Goal: Task Accomplishment & Management: Complete application form

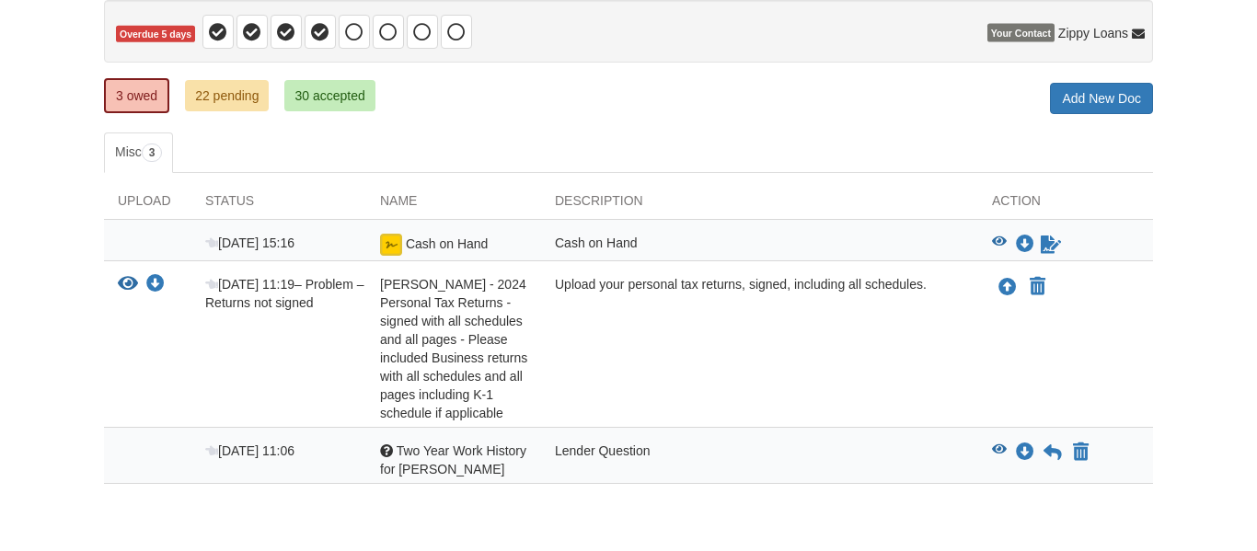
scroll to position [187, 0]
click at [128, 281] on icon "View Curtis Hickson - 2024 Personal Tax Returns - signed with all schedules and…" at bounding box center [128, 283] width 20 height 18
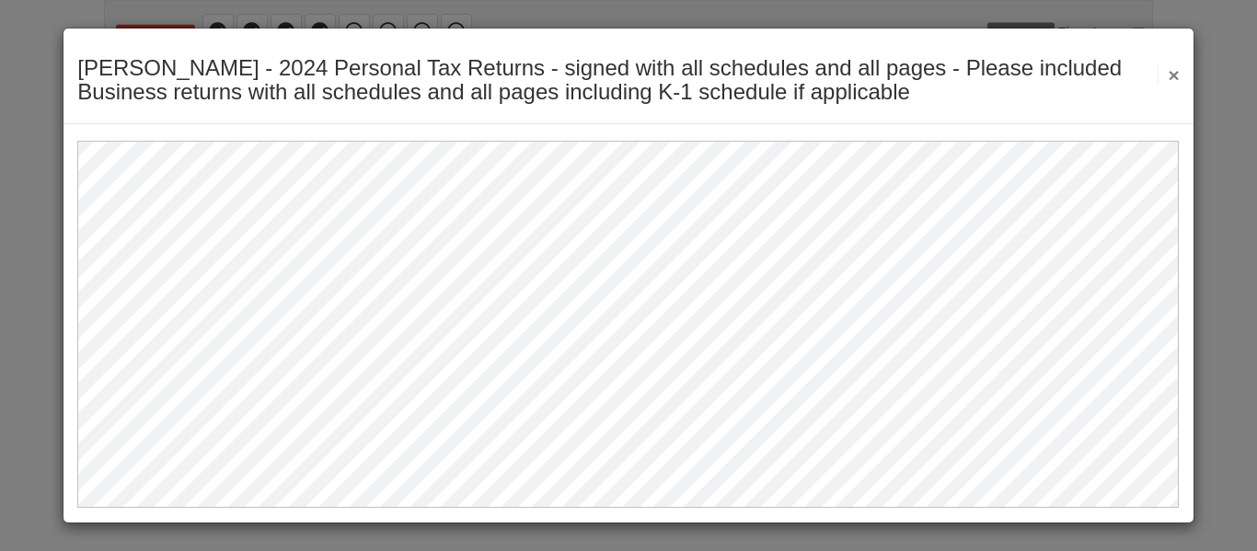
click at [1176, 74] on button "×" at bounding box center [1168, 74] width 21 height 19
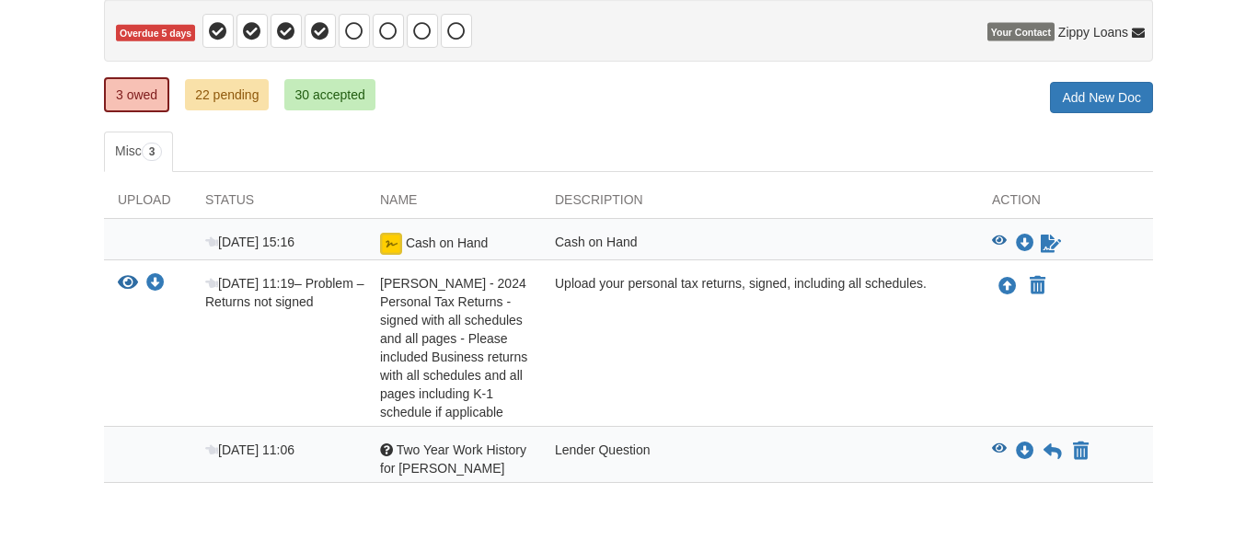
click at [423, 458] on span "Two Year Work History for Curtis" at bounding box center [453, 459] width 146 height 33
click at [1000, 451] on icon "View Two Year Work History for Curtis" at bounding box center [999, 449] width 15 height 13
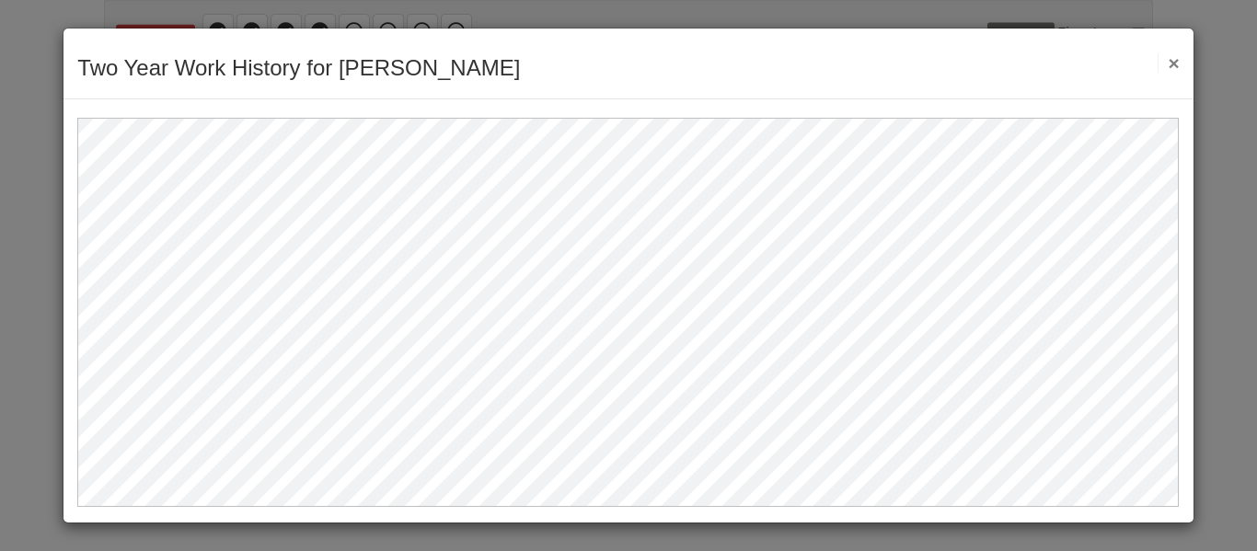
click at [1171, 69] on button "×" at bounding box center [1168, 62] width 21 height 19
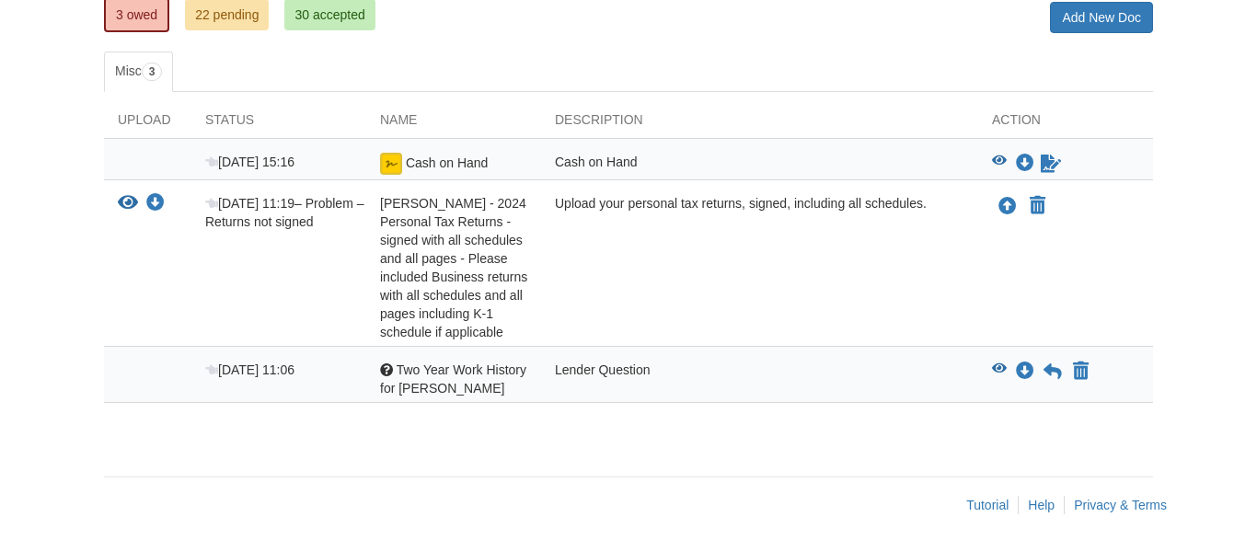
scroll to position [226, 0]
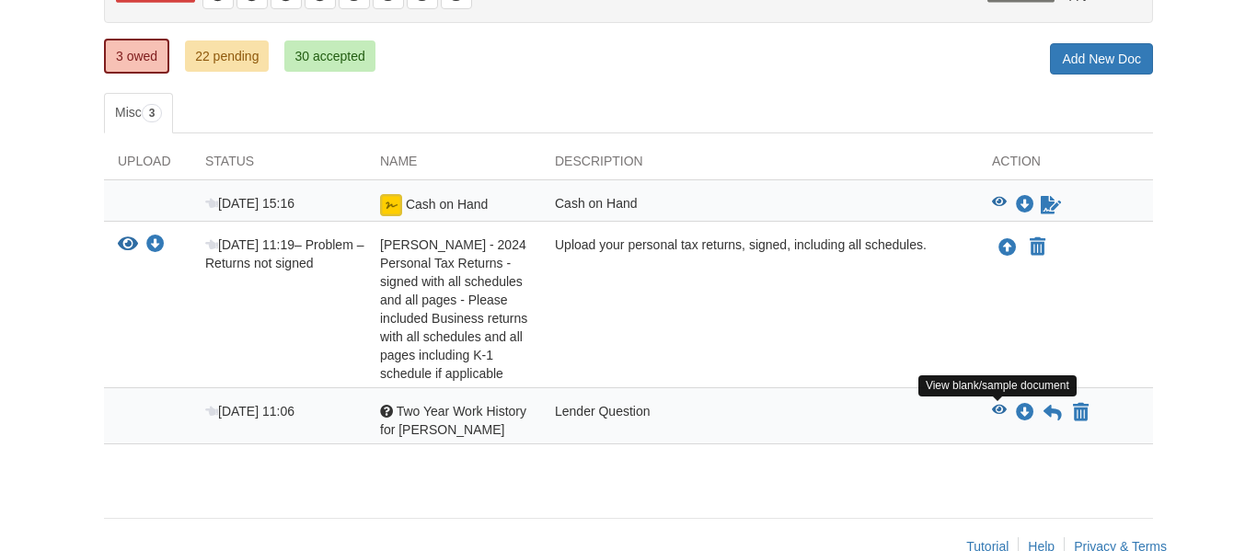
click at [996, 405] on icon "View Two Year Work History for Curtis" at bounding box center [999, 410] width 15 height 13
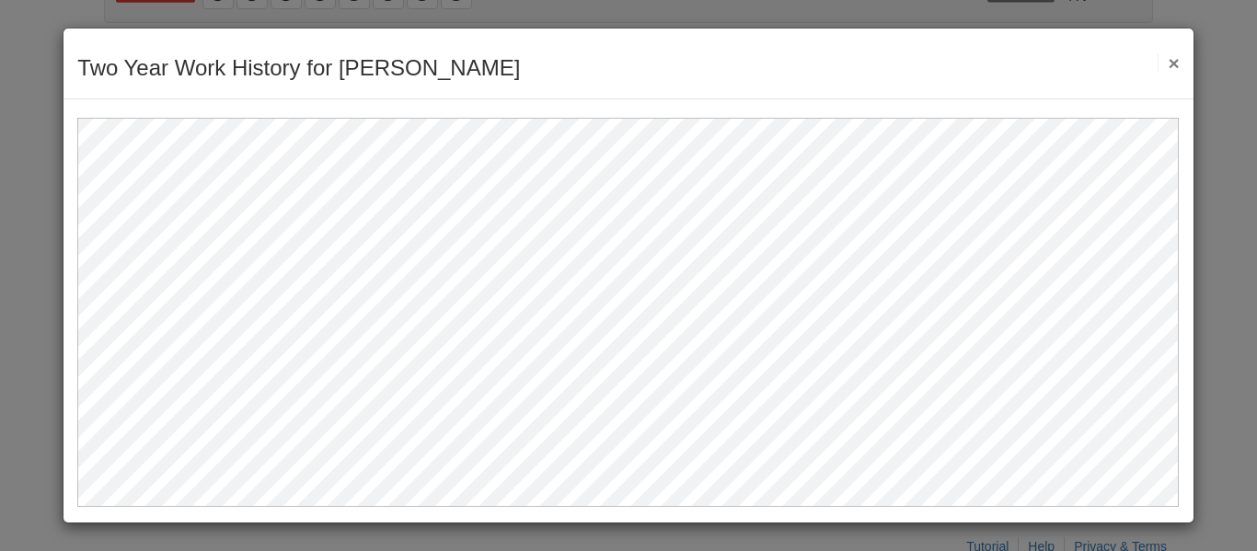
click at [21, 124] on div "Two Year Work History for [PERSON_NAME] Save Cancel Previous Document Next Docu…" at bounding box center [628, 275] width 1257 height 551
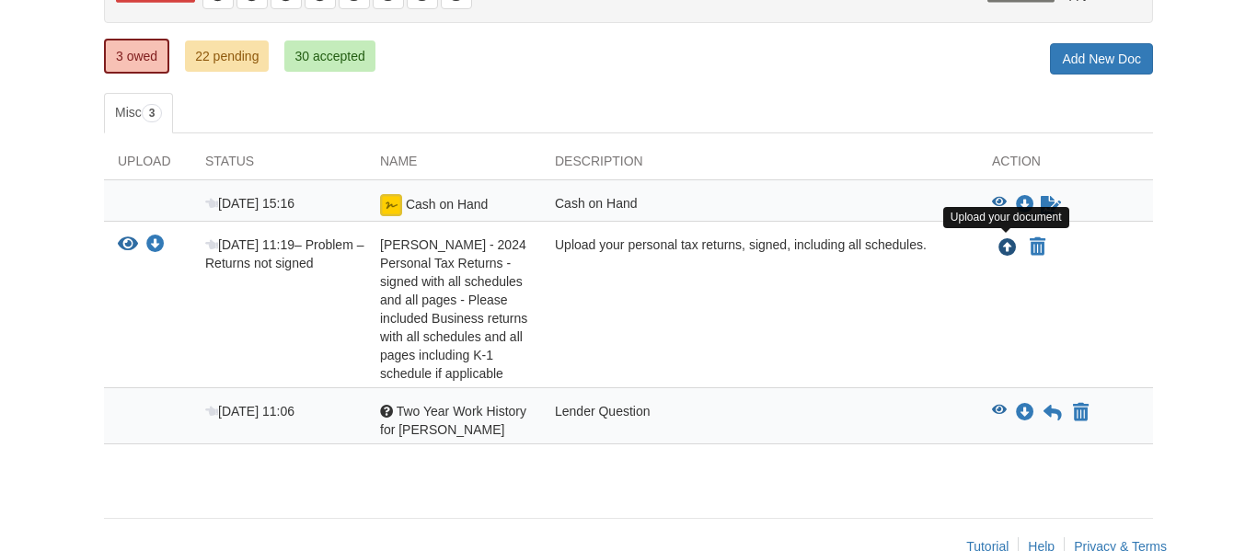
click at [1010, 249] on icon "Upload Curtis Hickson - 2024 Personal Tax Returns - signed with all schedules a…" at bounding box center [1008, 248] width 18 height 18
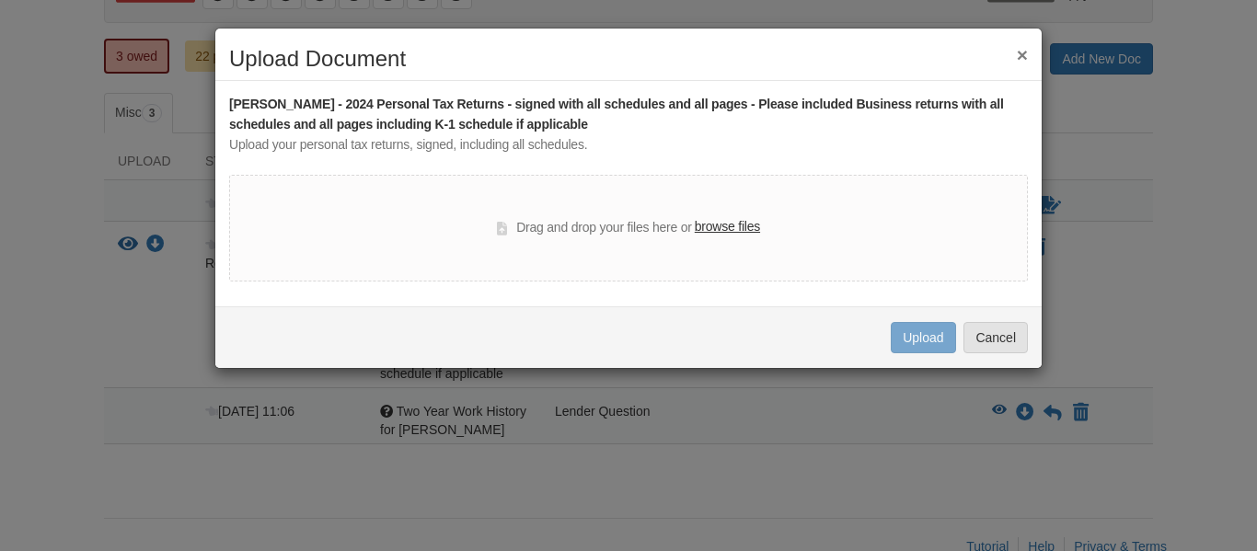
click at [750, 227] on label "browse files" at bounding box center [727, 227] width 65 height 20
click at [0, 0] on input "browse files" at bounding box center [0, 0] width 0 height 0
click at [986, 341] on button "Cancel" at bounding box center [996, 337] width 64 height 31
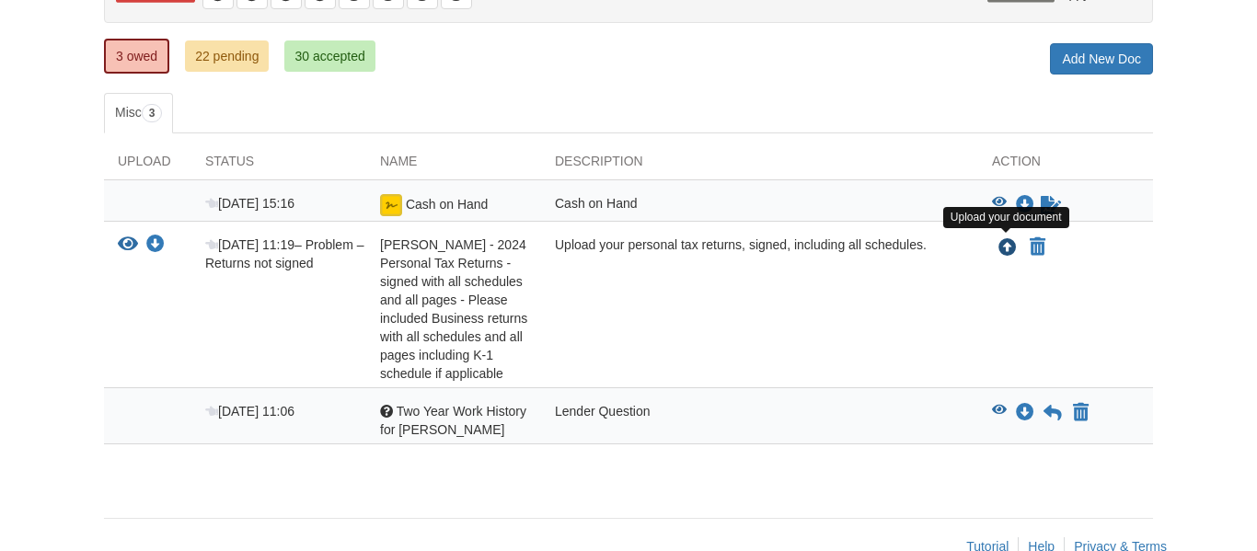
click at [1003, 252] on icon "Upload Curtis Hickson - 2024 Personal Tax Returns - signed with all schedules a…" at bounding box center [1008, 248] width 18 height 18
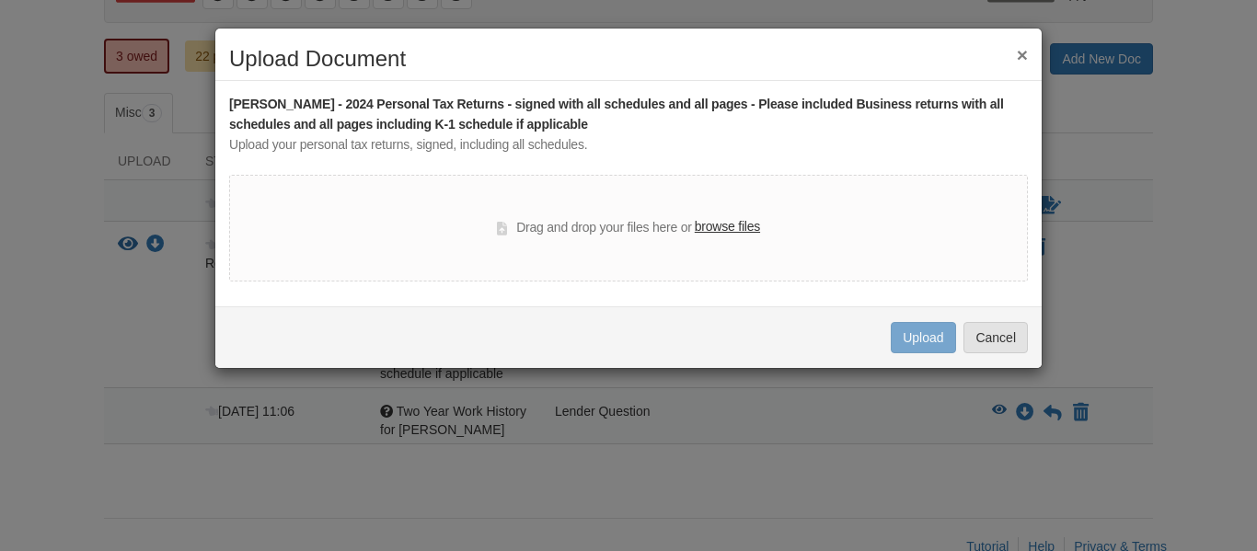
click at [742, 226] on label "browse files" at bounding box center [727, 227] width 65 height 20
click at [0, 0] on input "browse files" at bounding box center [0, 0] width 0 height 0
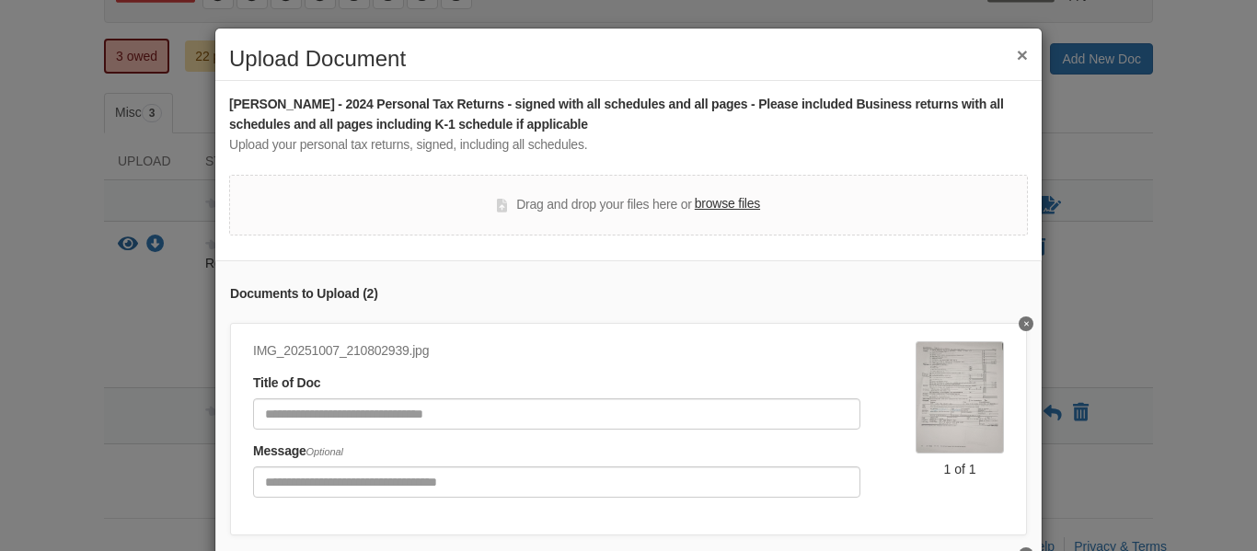
scroll to position [88, 0]
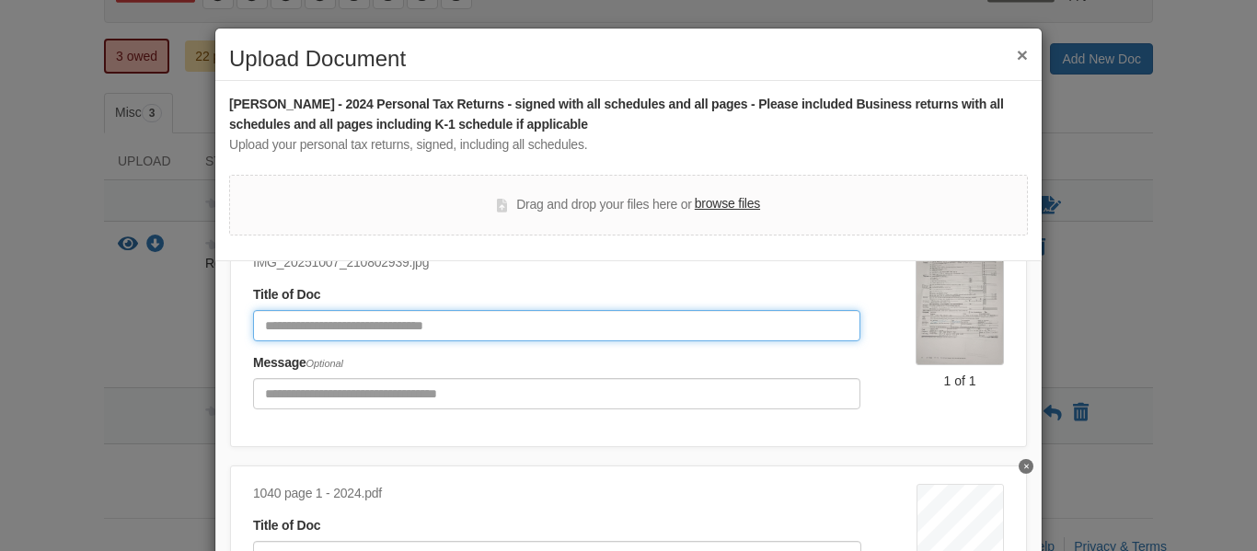
click at [425, 325] on input "Document Title" at bounding box center [557, 325] width 608 height 31
type input "**********"
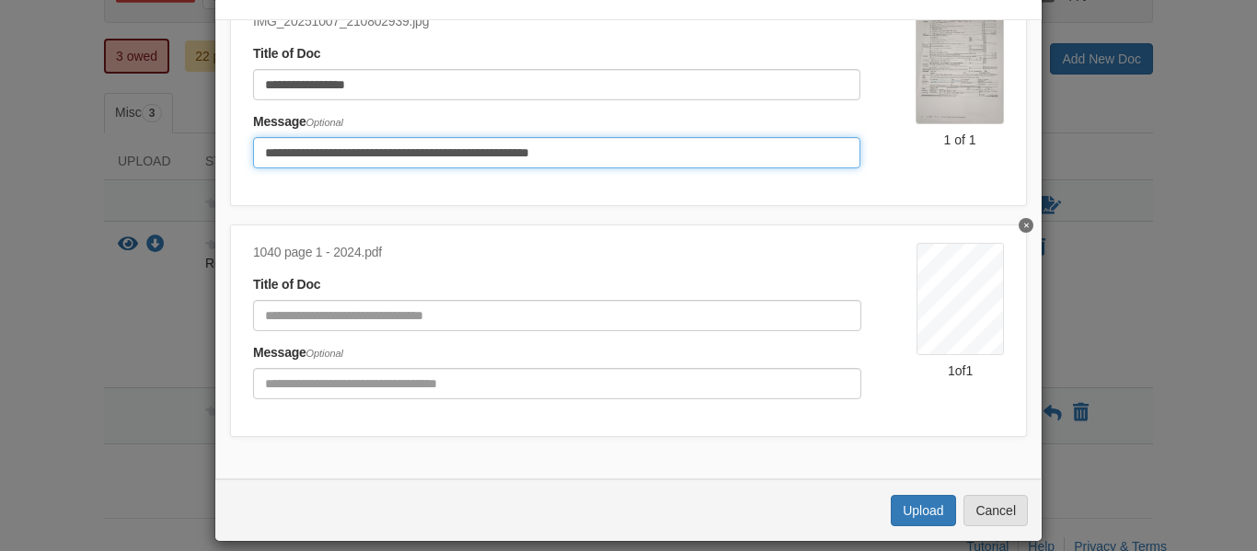
scroll to position [243, 0]
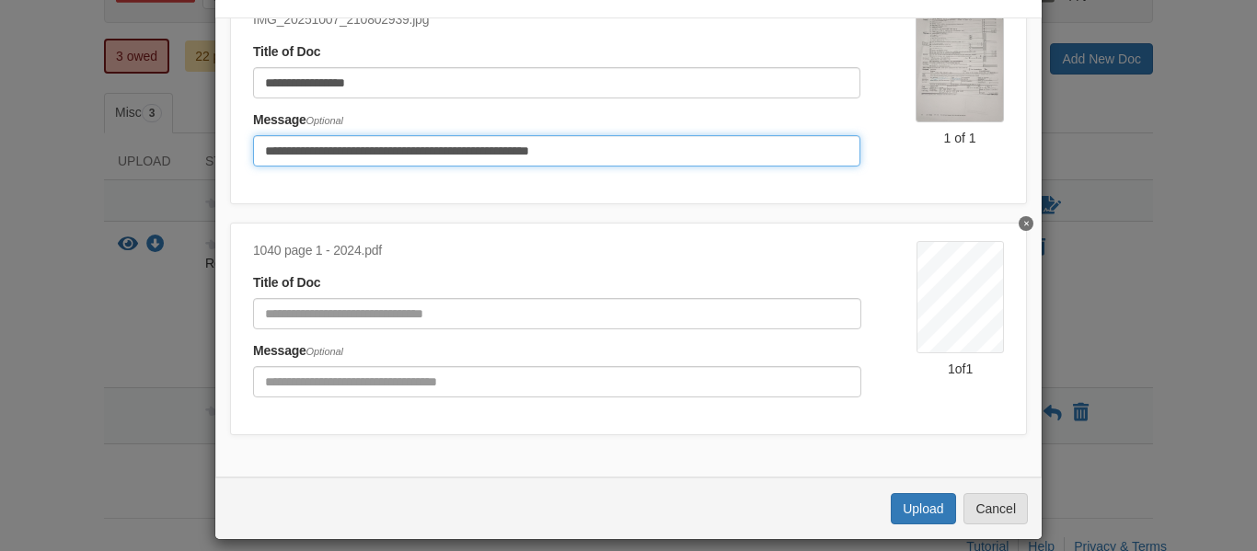
type input "**********"
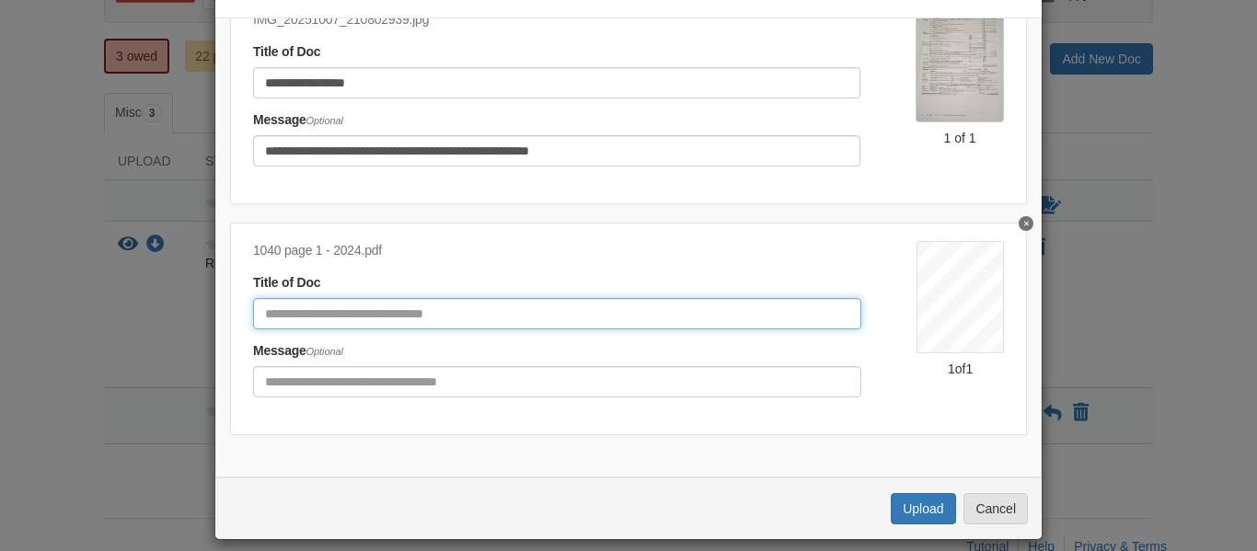
click at [332, 319] on input "Document Title" at bounding box center [557, 313] width 608 height 31
type input "**********"
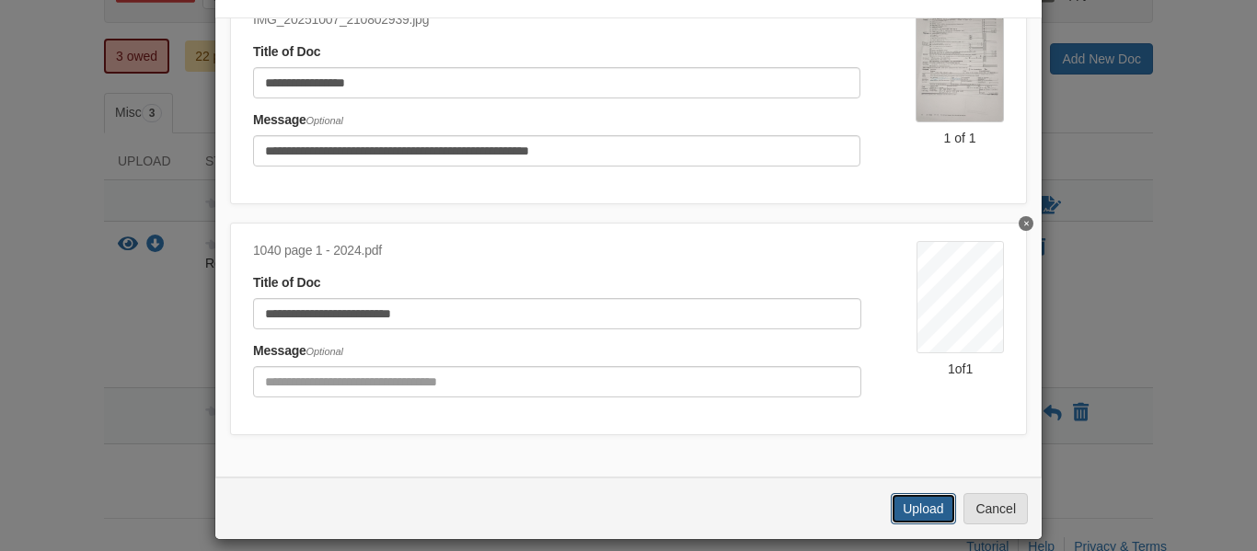
click at [913, 511] on button "Upload" at bounding box center [923, 508] width 64 height 31
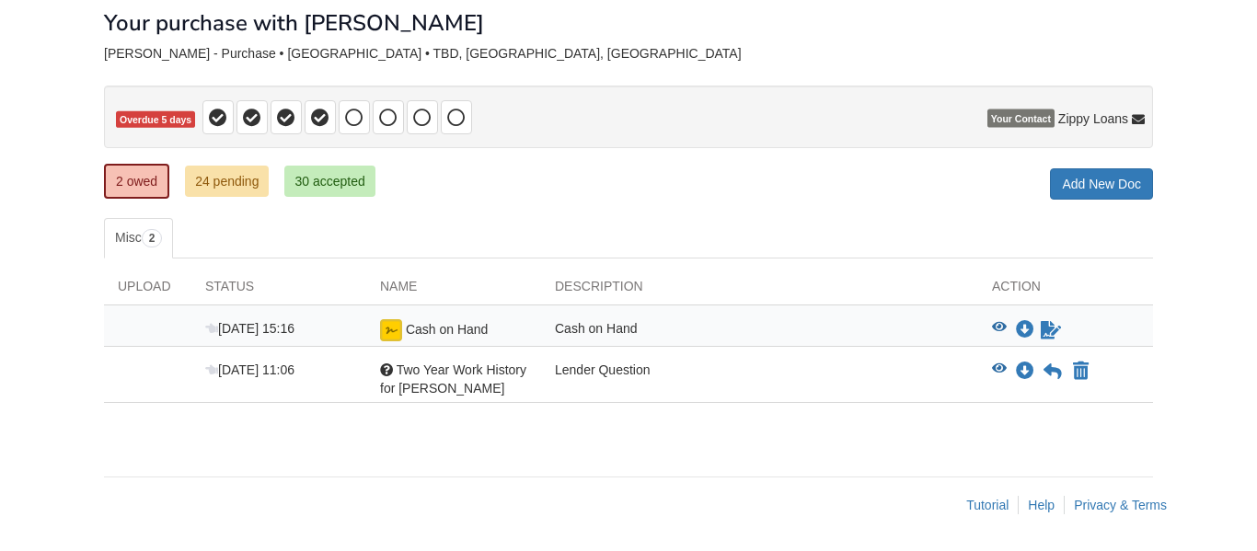
scroll to position [100, 0]
click at [1001, 372] on icon "View Two Year Work History for Curtis" at bounding box center [999, 369] width 15 height 13
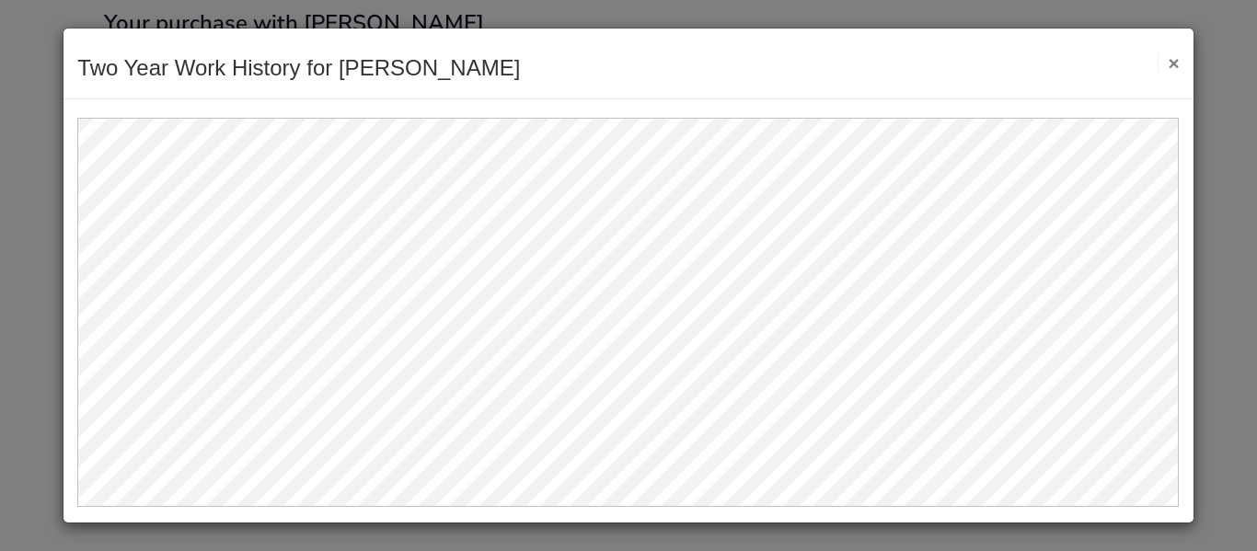
click at [1173, 69] on button "×" at bounding box center [1168, 62] width 21 height 19
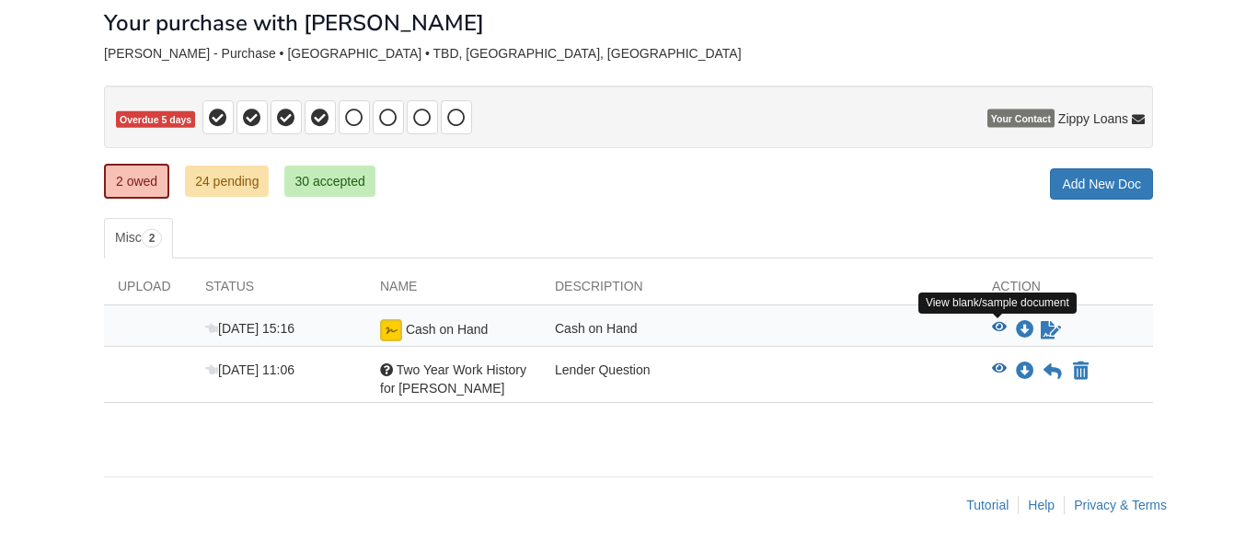
click at [994, 331] on icon "View Cash on Hand" at bounding box center [999, 327] width 15 height 13
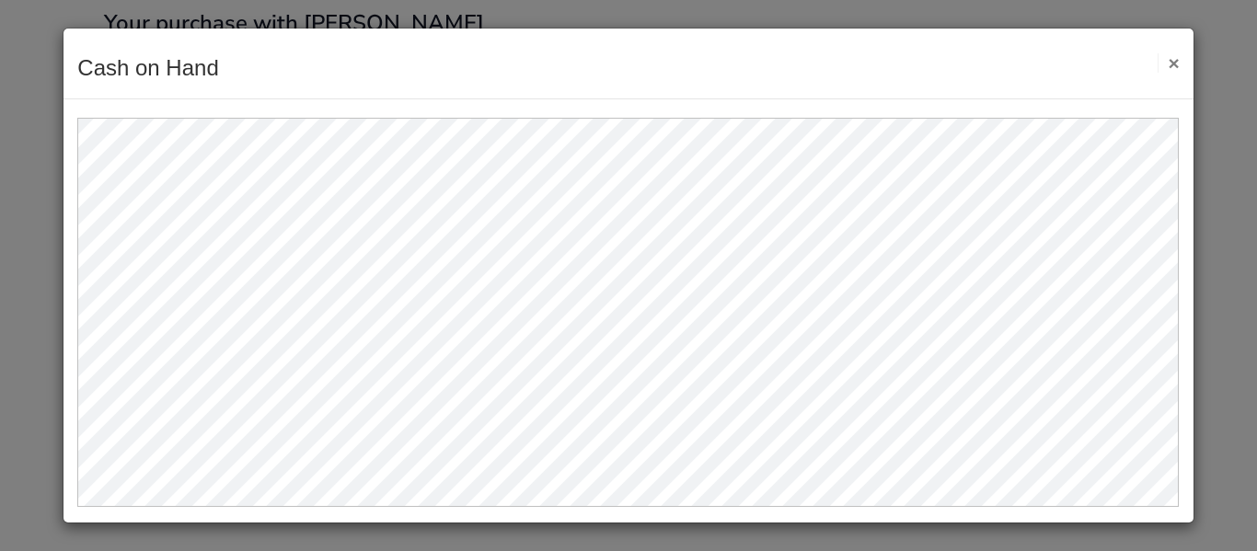
click at [1168, 62] on button "×" at bounding box center [1168, 62] width 21 height 19
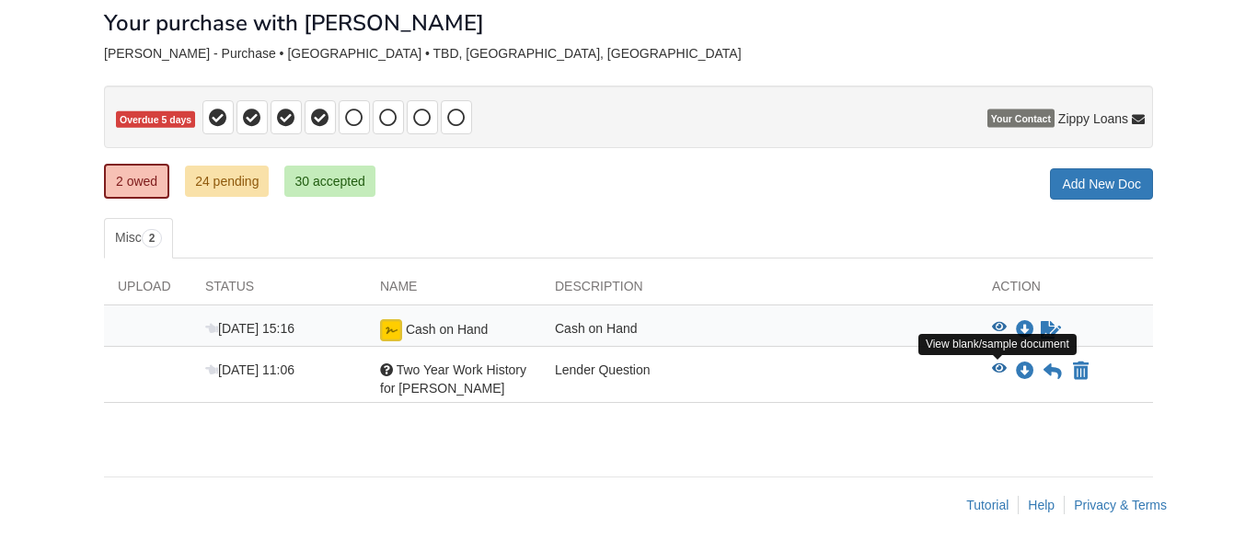
click at [1002, 372] on icon "View Two Year Work History for Curtis" at bounding box center [999, 369] width 15 height 13
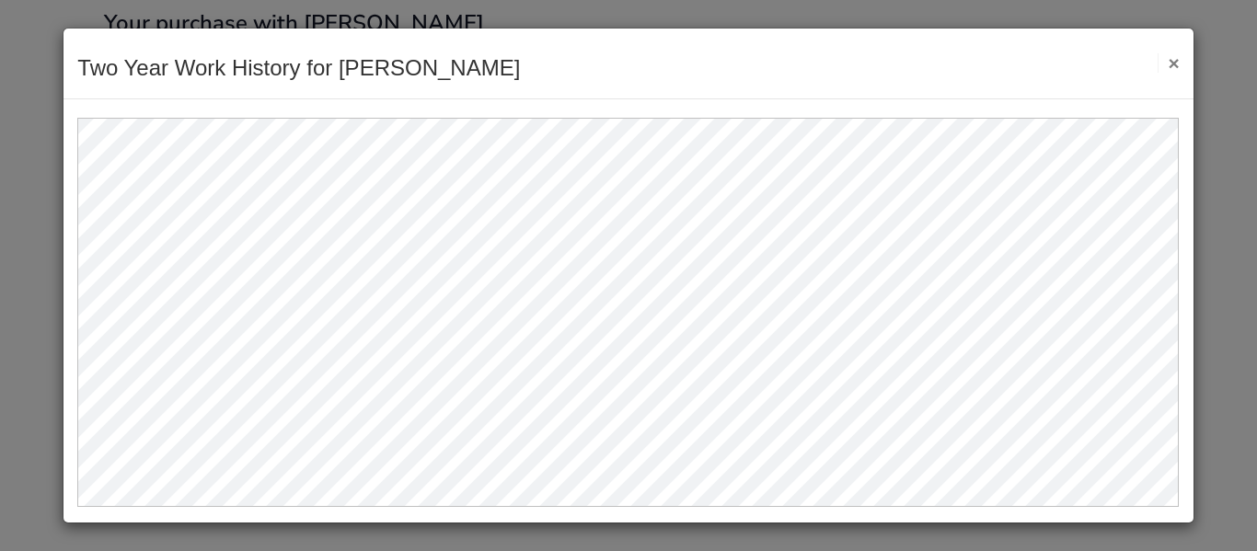
click at [1175, 65] on button "×" at bounding box center [1168, 62] width 21 height 19
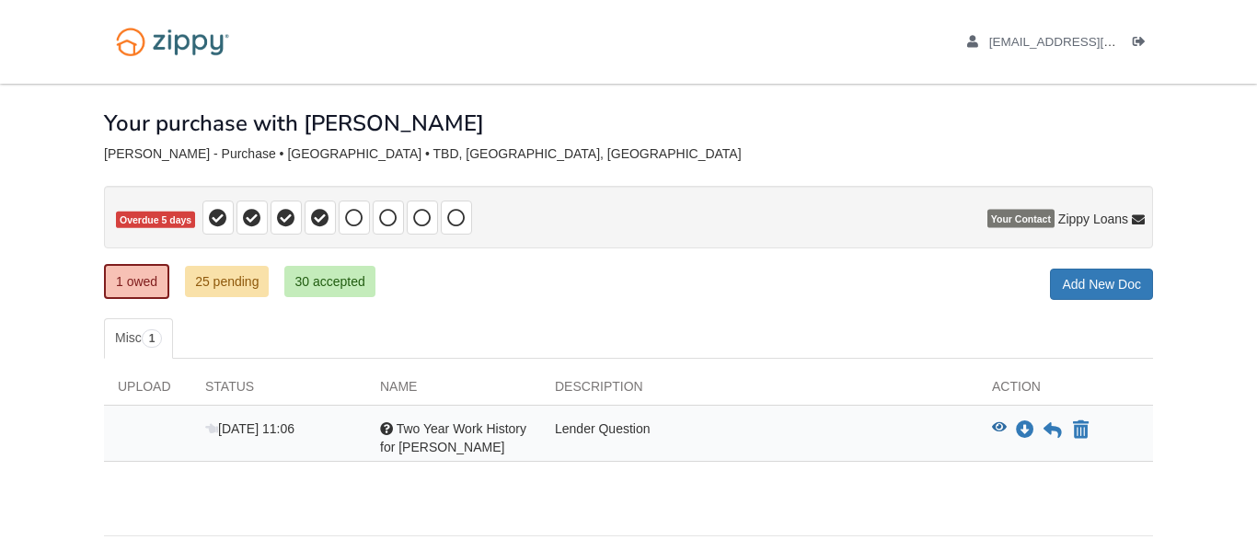
scroll to position [59, 0]
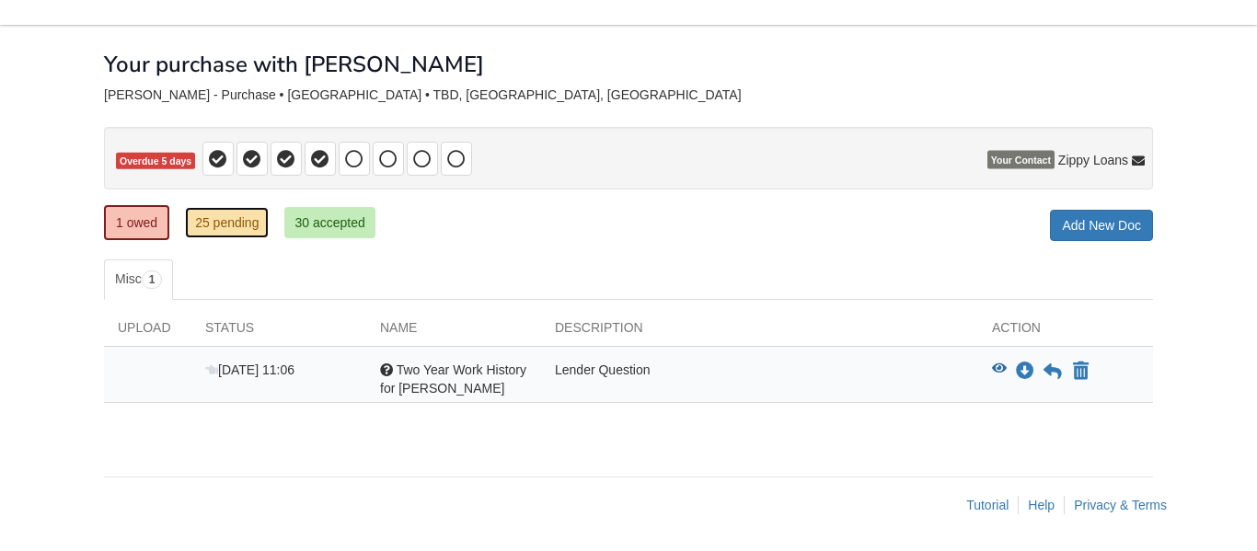
click at [215, 232] on link "25 pending" at bounding box center [227, 222] width 84 height 31
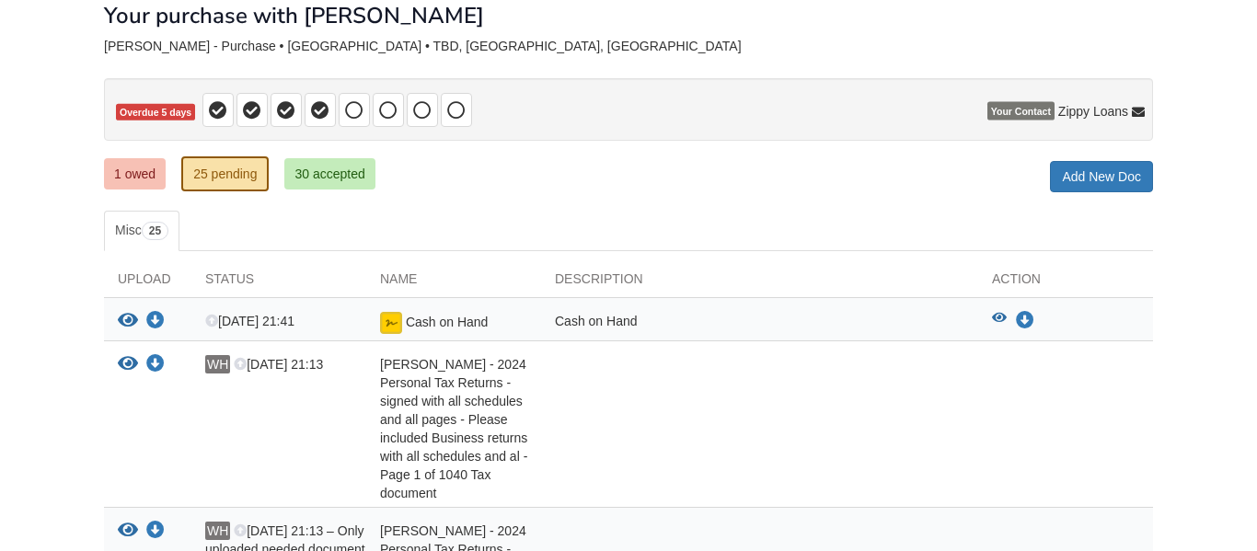
scroll to position [112, 0]
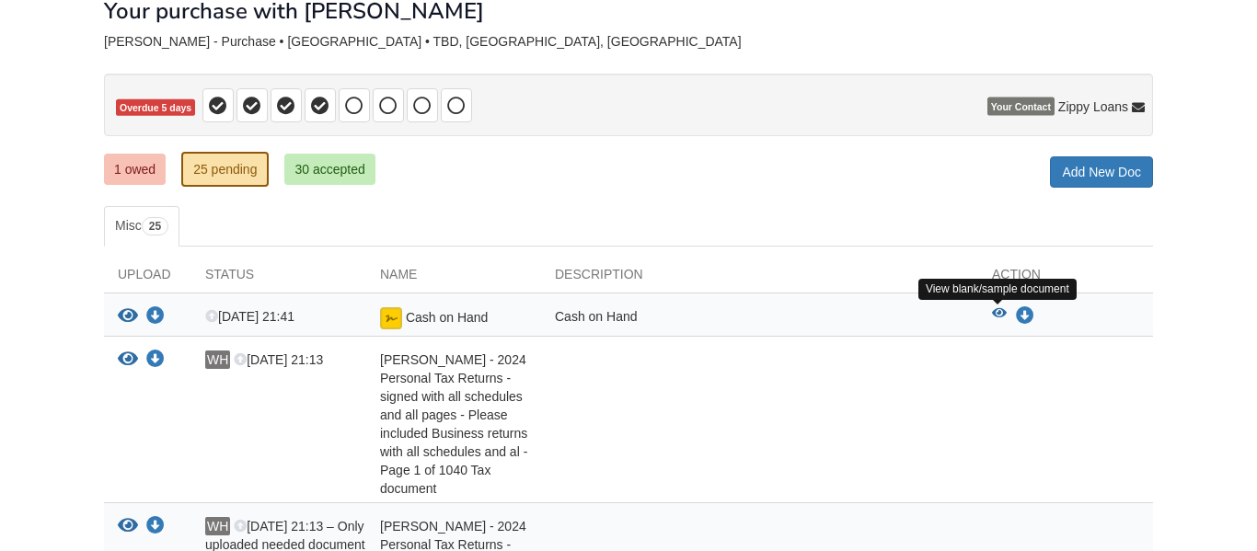
click at [997, 311] on icon "View Cash on Hand" at bounding box center [999, 313] width 15 height 13
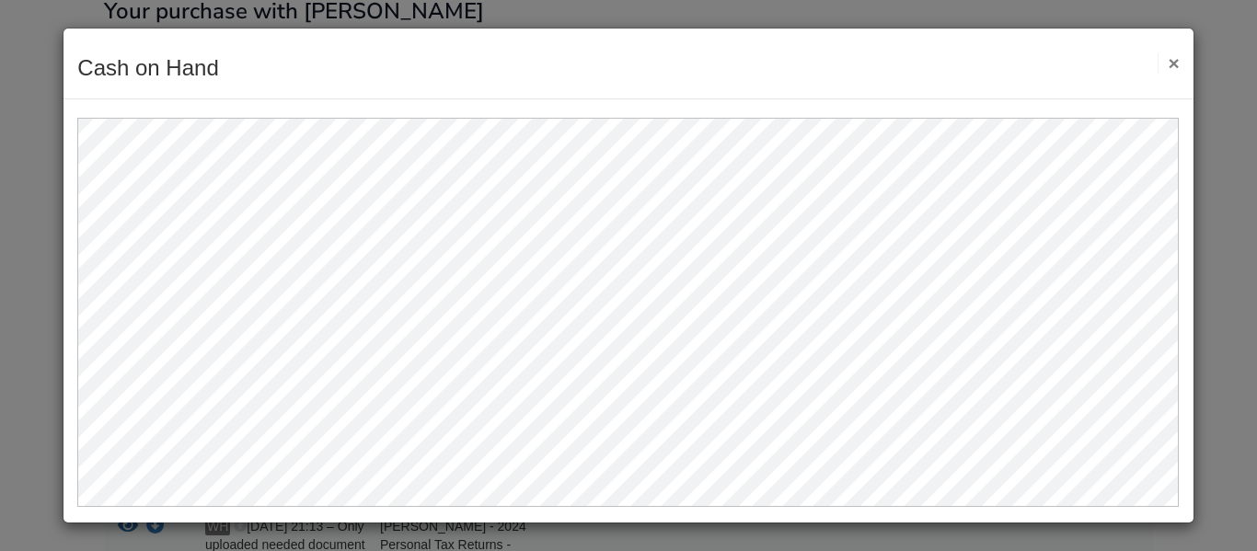
click at [1175, 63] on button "×" at bounding box center [1168, 62] width 21 height 19
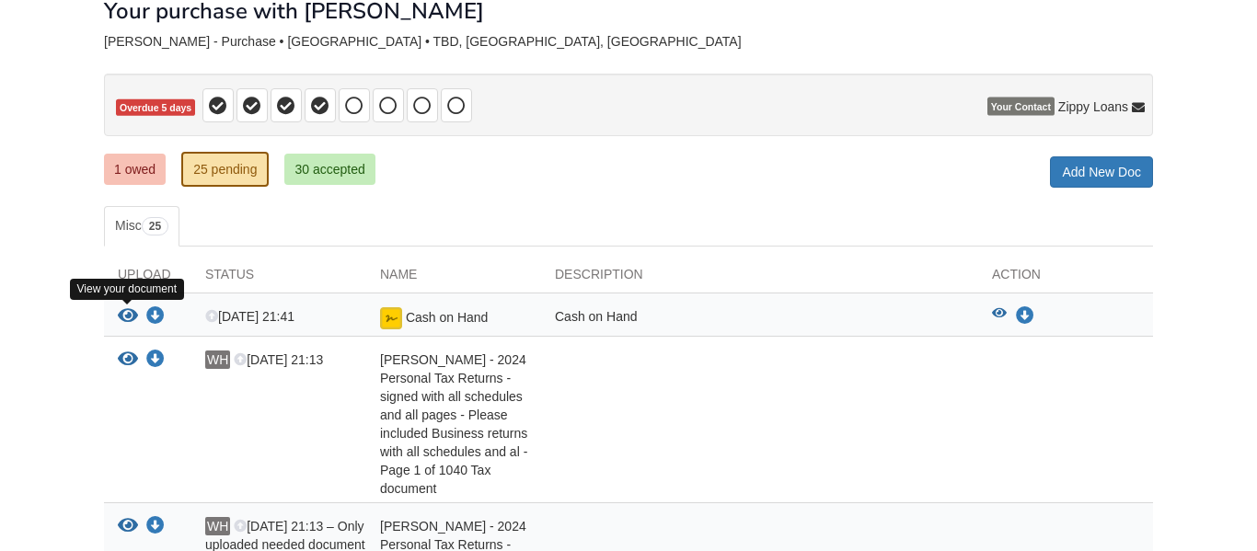
click at [124, 318] on icon "View Cash on Hand" at bounding box center [128, 316] width 20 height 18
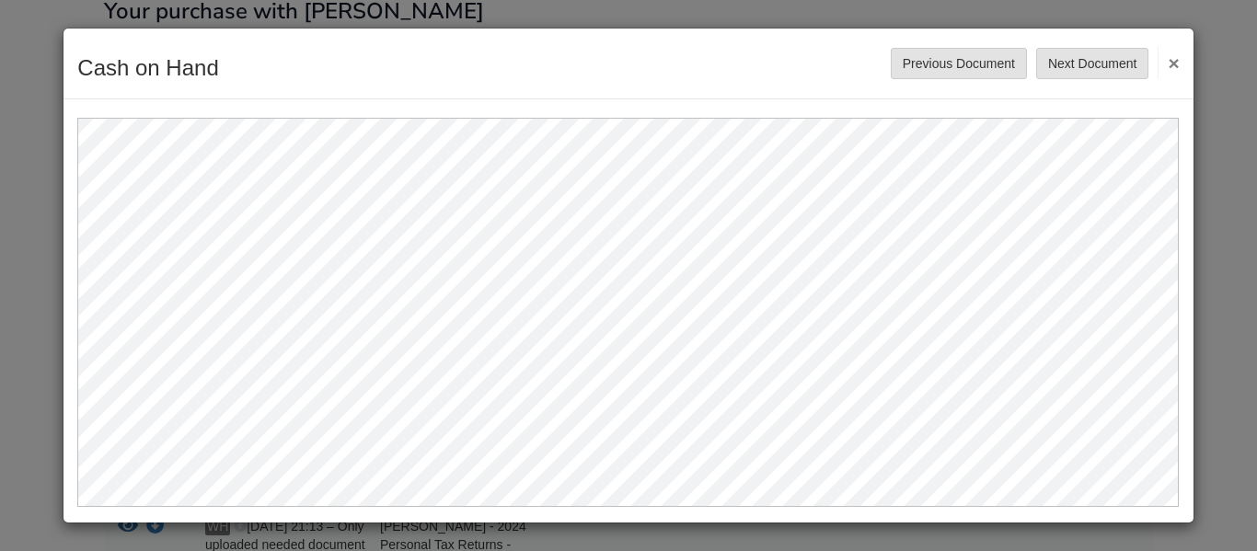
click at [1178, 59] on button "×" at bounding box center [1168, 62] width 21 height 33
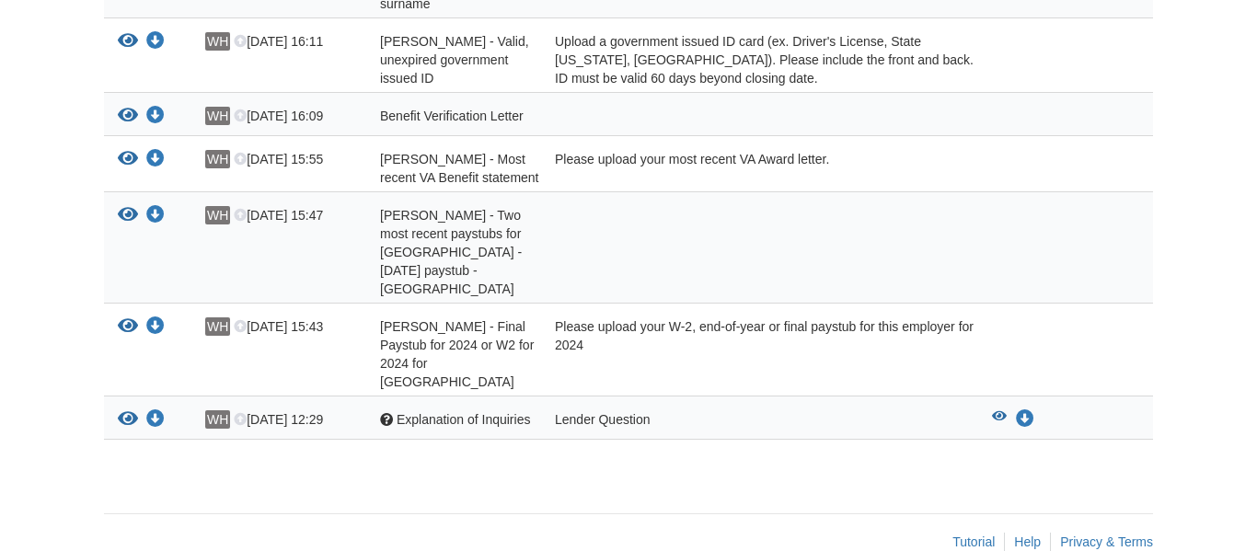
scroll to position [0, 0]
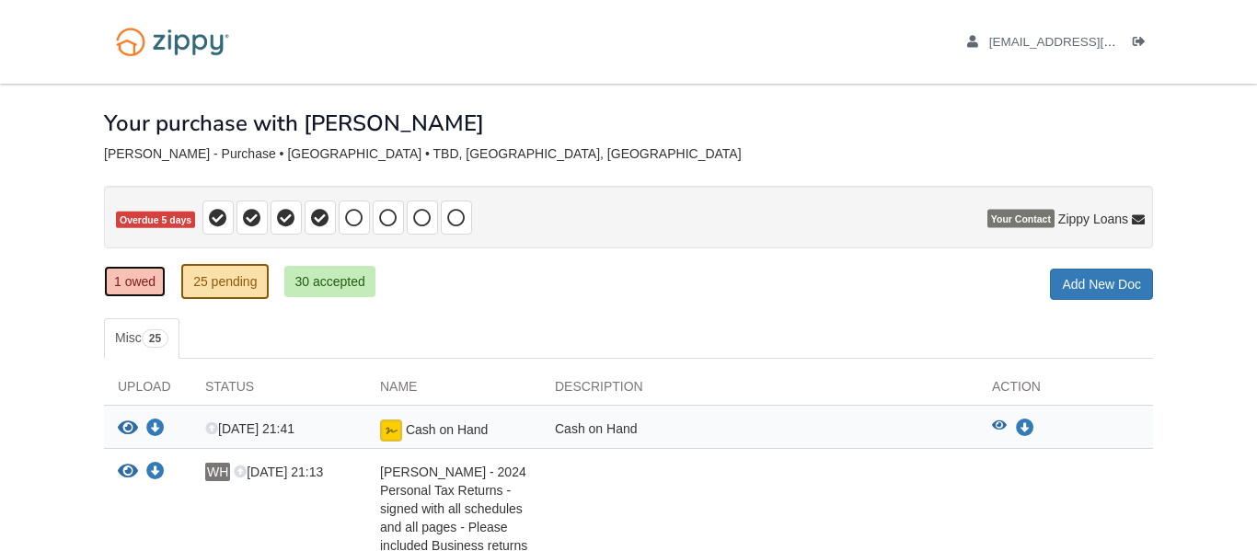
click at [151, 275] on link "1 owed" at bounding box center [135, 281] width 62 height 31
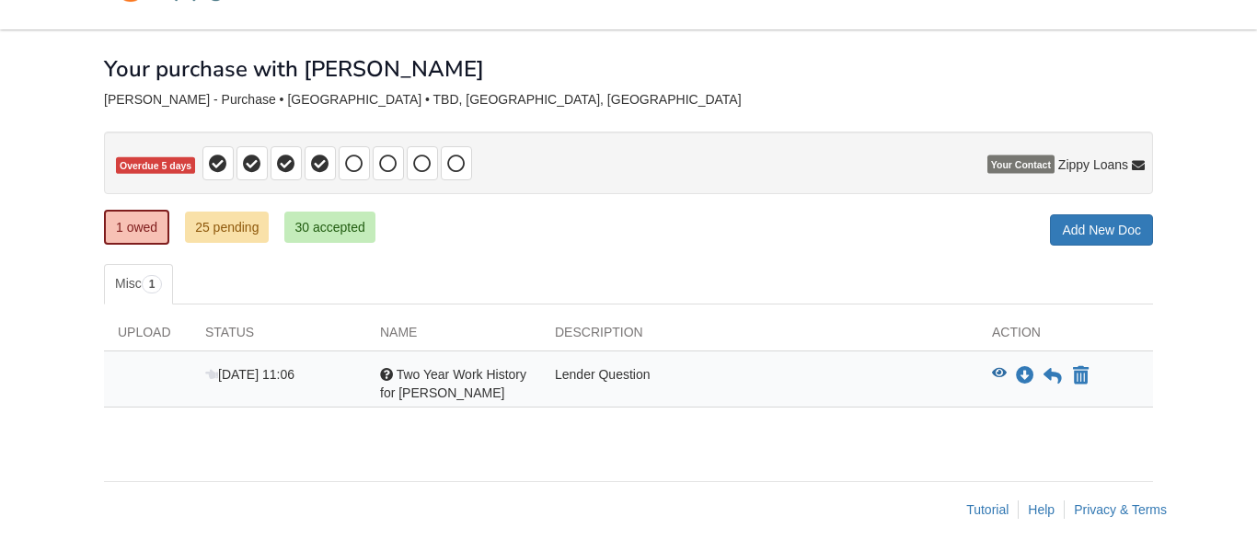
scroll to position [59, 0]
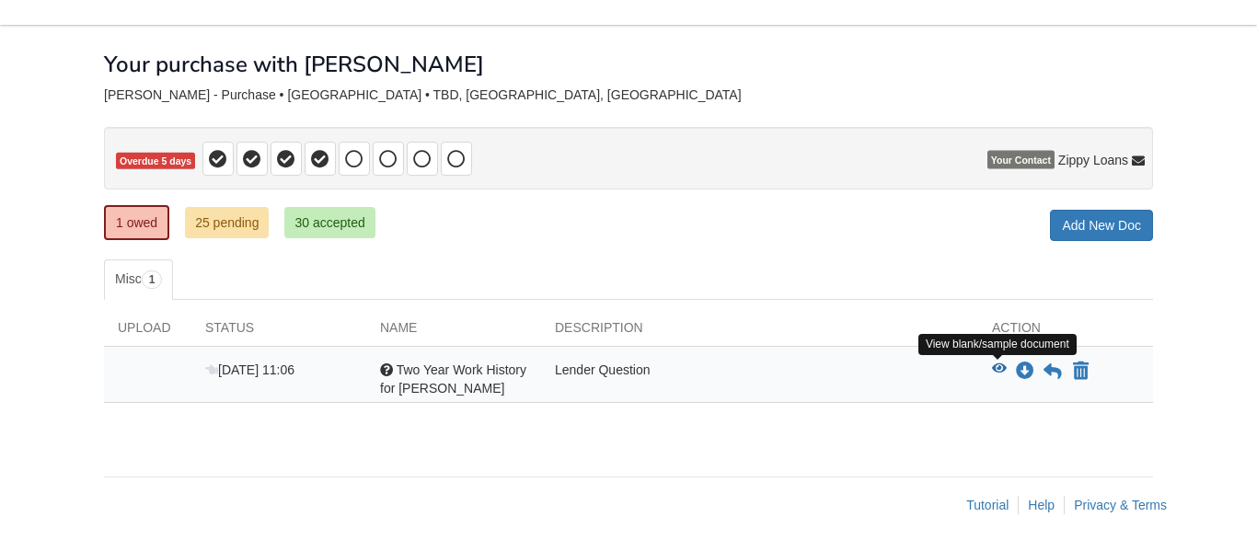
click at [997, 372] on icon "View Two Year Work History for Curtis" at bounding box center [999, 369] width 15 height 13
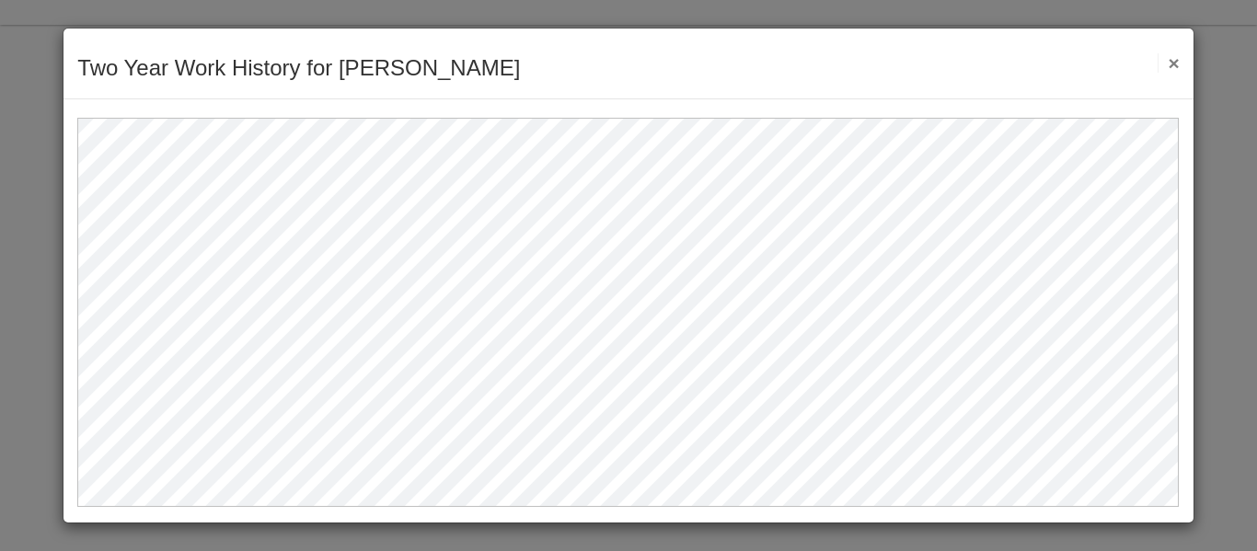
click at [1179, 63] on button "×" at bounding box center [1168, 62] width 21 height 19
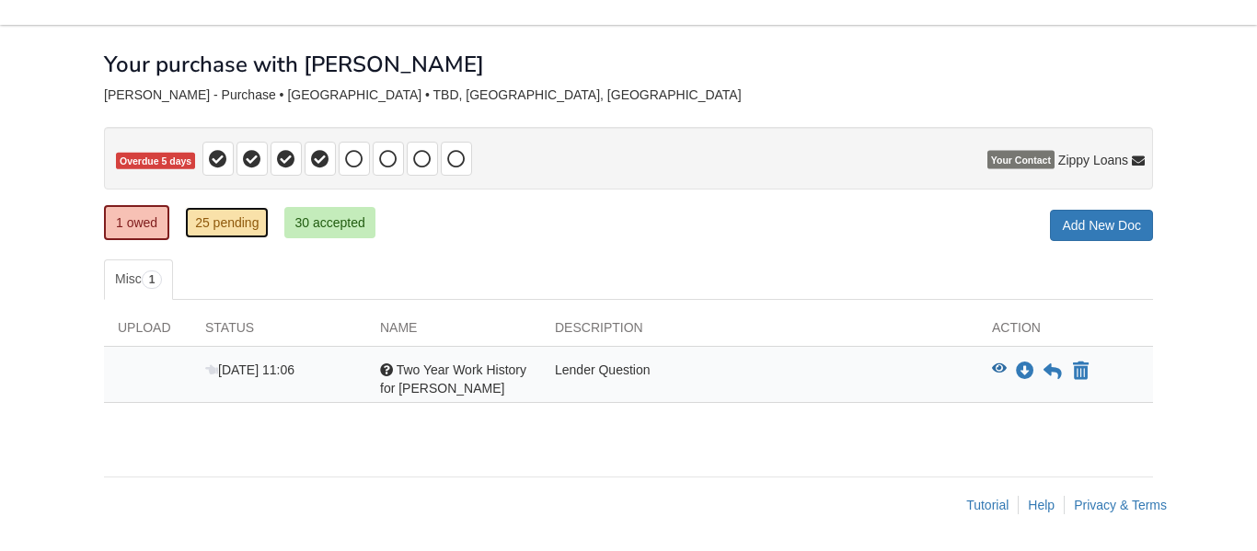
click at [250, 227] on link "25 pending" at bounding box center [227, 222] width 84 height 31
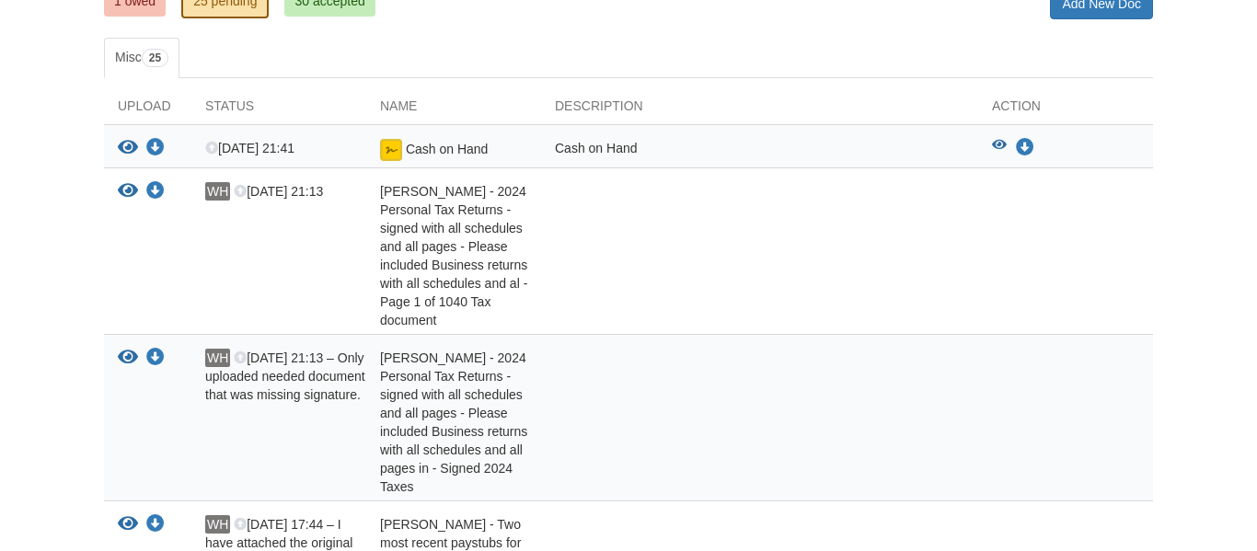
scroll to position [277, 0]
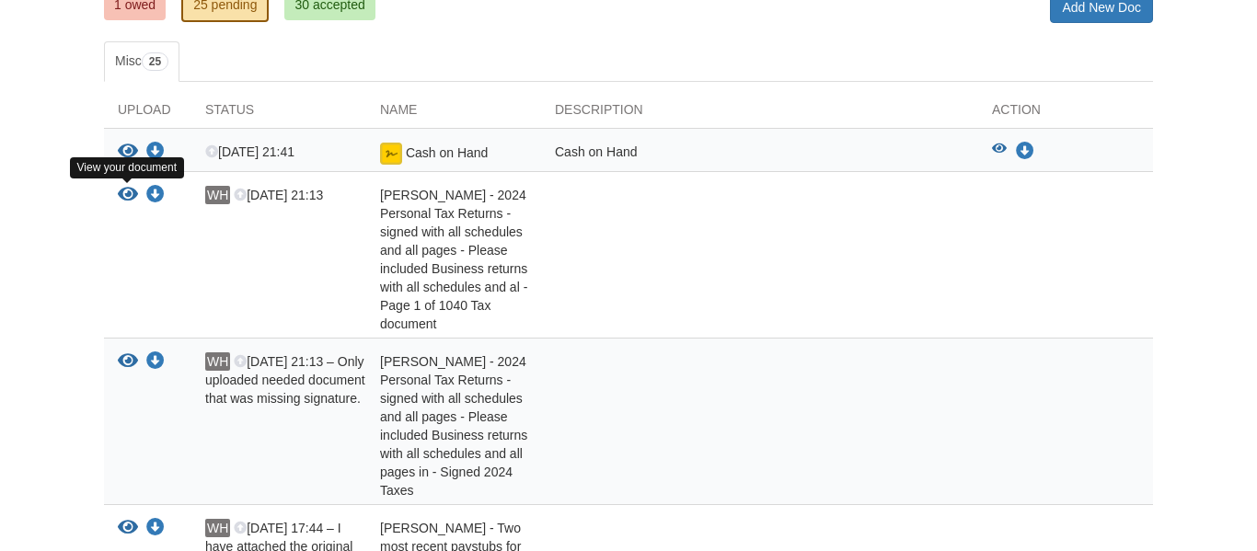
click at [123, 195] on icon "View Curtis Hickson - 2024 Personal Tax Returns - signed with all schedules and…" at bounding box center [128, 195] width 20 height 18
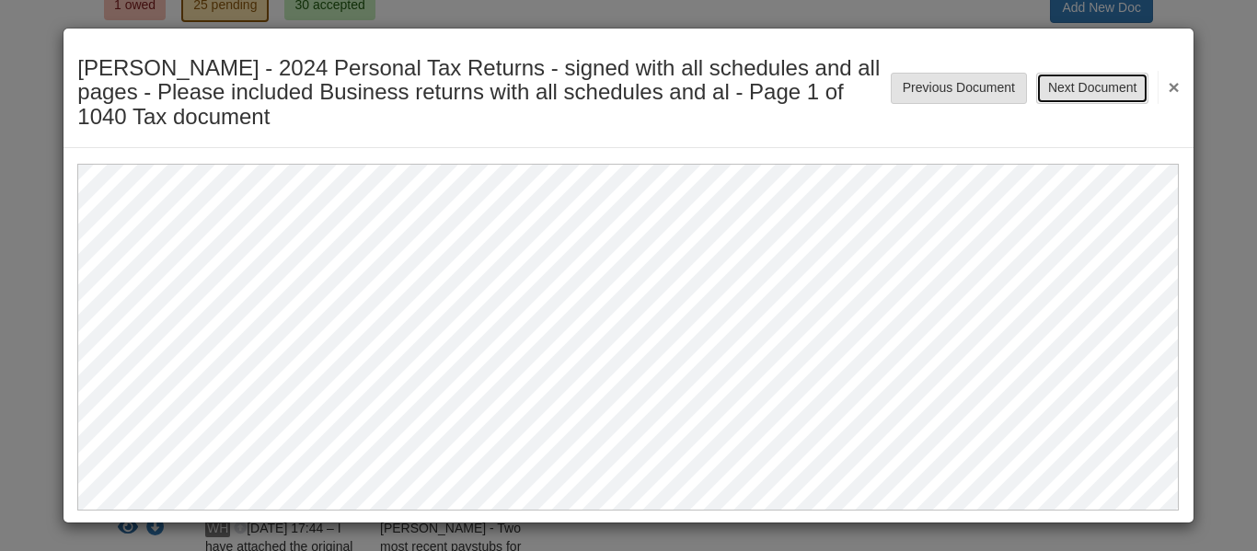
click at [1061, 98] on button "Next Document" at bounding box center [1093, 88] width 112 height 31
click at [1117, 85] on button "Next Document" at bounding box center [1093, 88] width 112 height 31
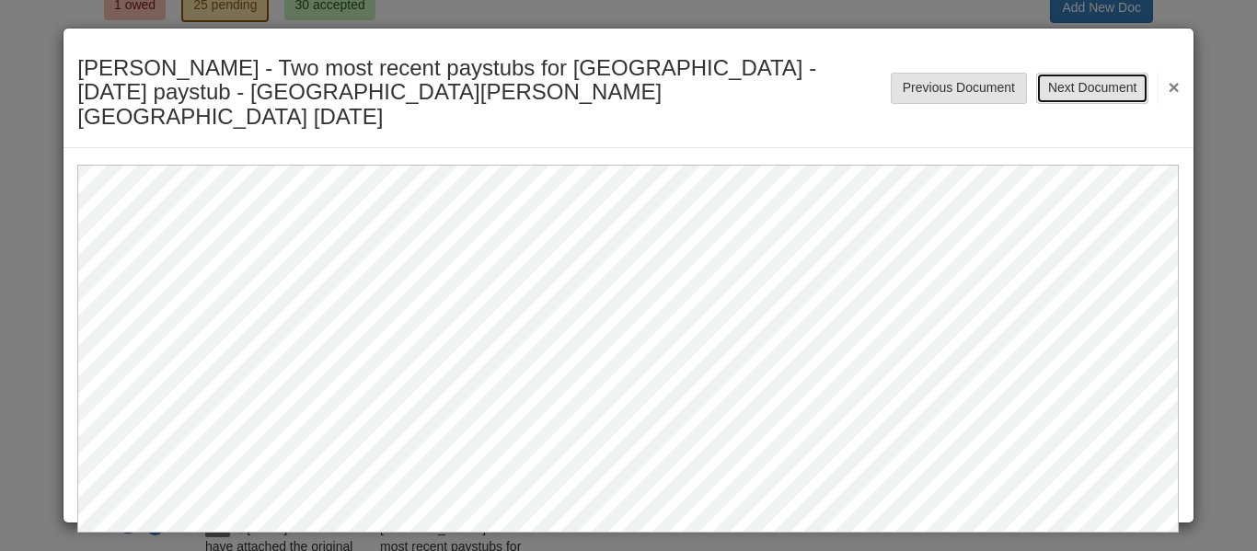
click at [1067, 73] on button "Next Document" at bounding box center [1093, 88] width 112 height 31
click at [1068, 73] on button "Next Document" at bounding box center [1093, 88] width 112 height 31
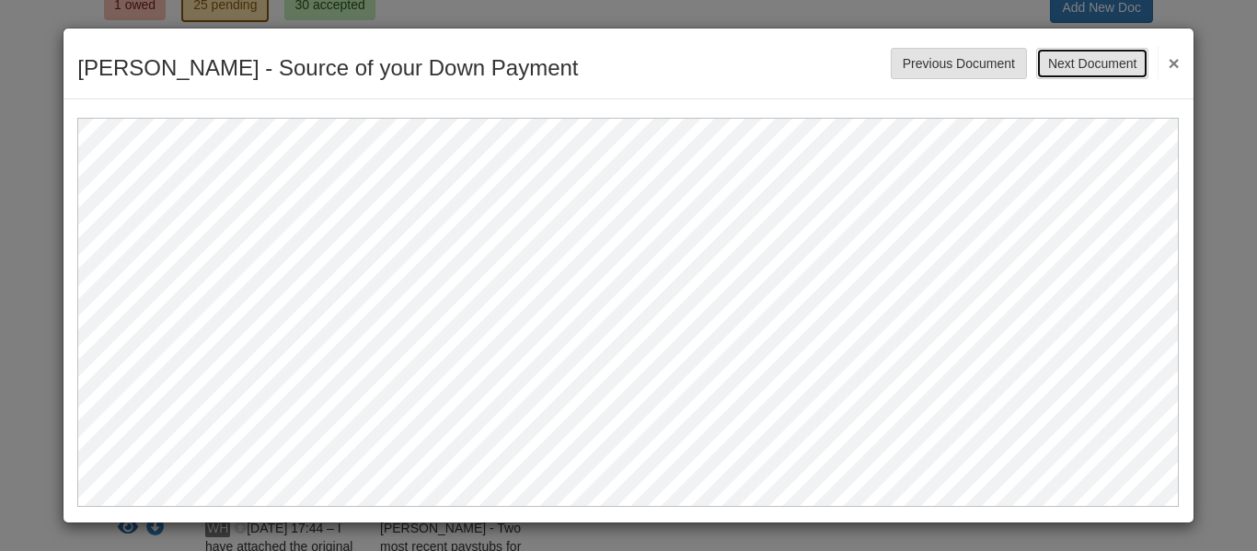
click at [1108, 66] on button "Next Document" at bounding box center [1093, 63] width 112 height 31
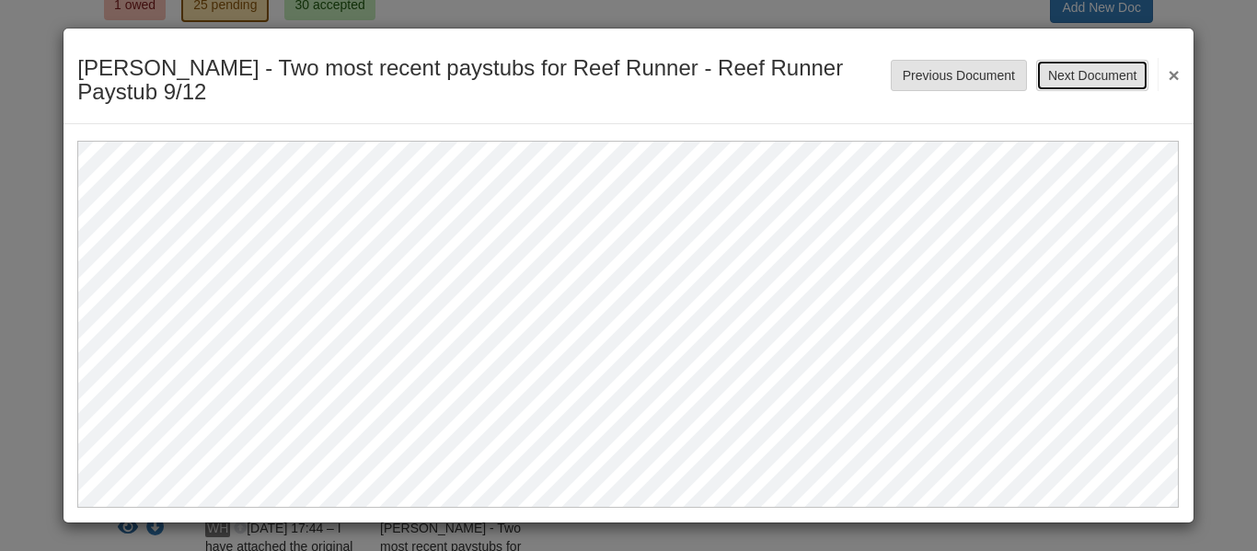
click at [1094, 69] on button "Next Document" at bounding box center [1093, 75] width 112 height 31
click at [1178, 75] on button "×" at bounding box center [1168, 74] width 21 height 33
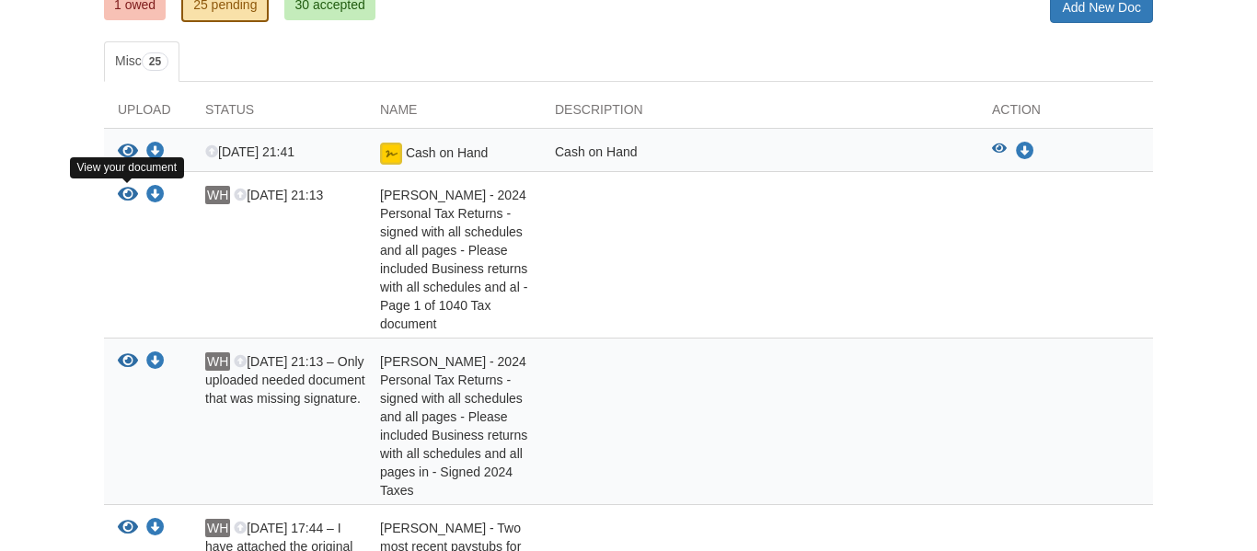
click at [126, 197] on icon "View Curtis Hickson - 2024 Personal Tax Returns - signed with all schedules and…" at bounding box center [128, 195] width 20 height 18
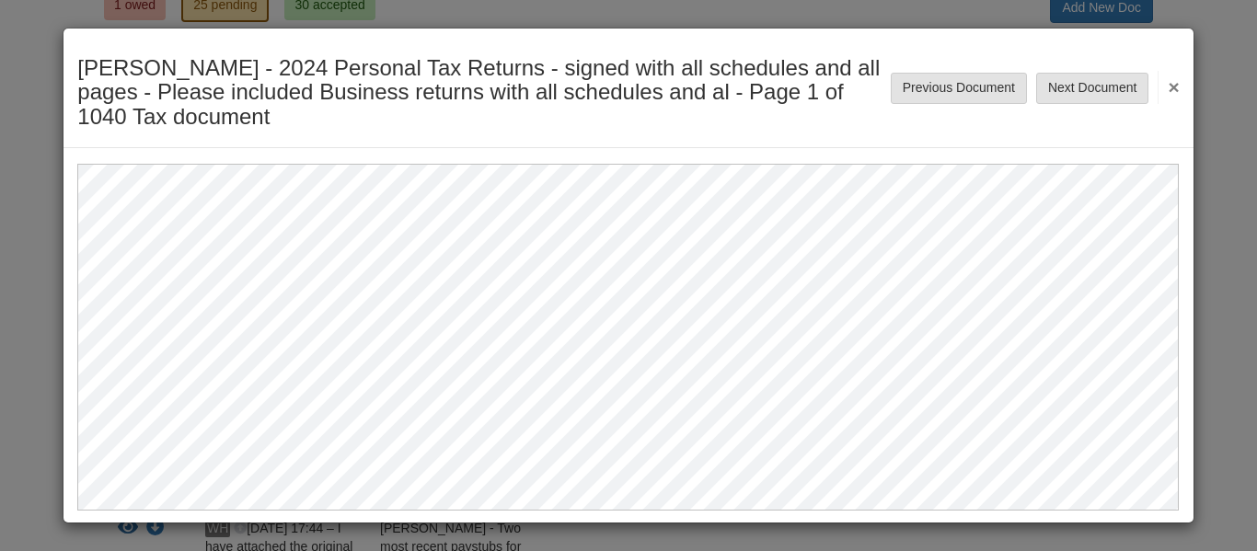
click at [1174, 87] on button "×" at bounding box center [1168, 87] width 21 height 33
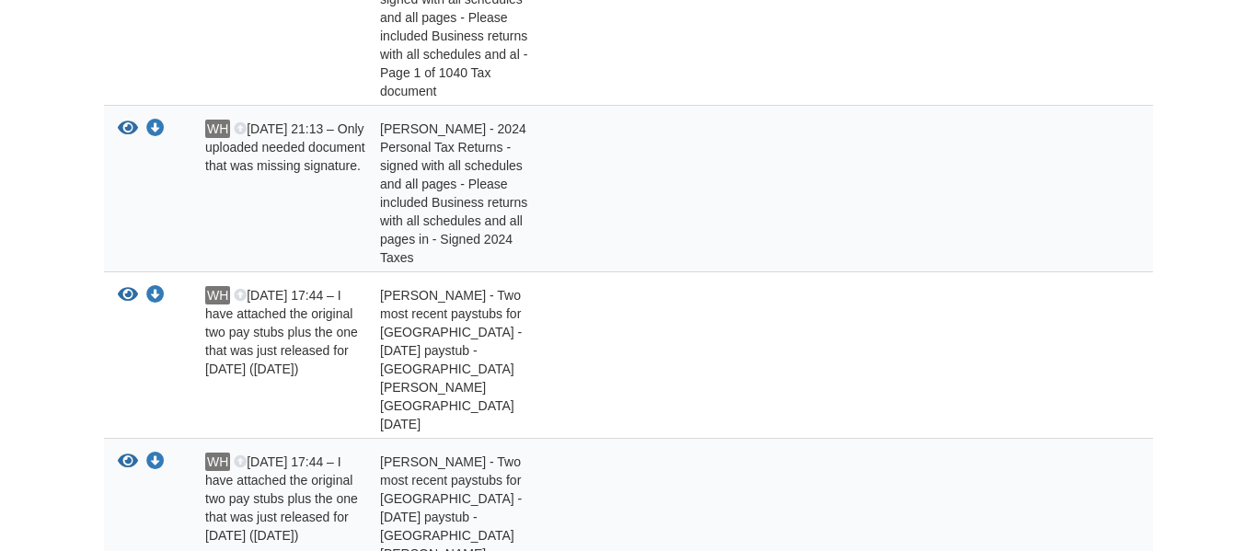
scroll to position [511, 0]
click at [118, 123] on icon "View Curtis Hickson - 2024 Personal Tax Returns - signed with all schedules and…" at bounding box center [128, 128] width 20 height 18
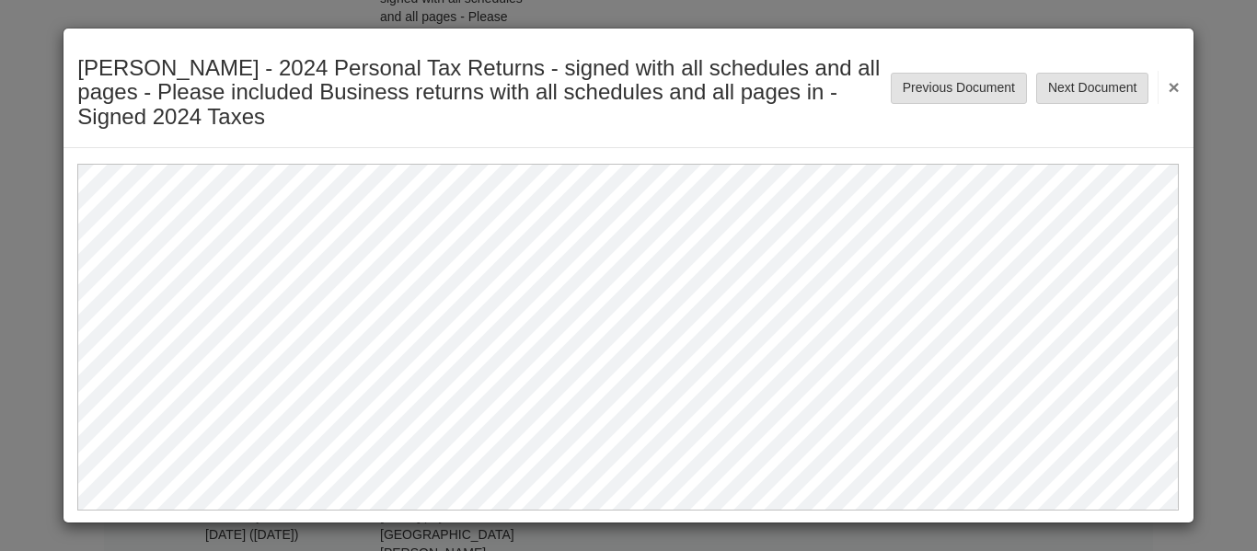
click at [1172, 86] on button "×" at bounding box center [1168, 87] width 21 height 33
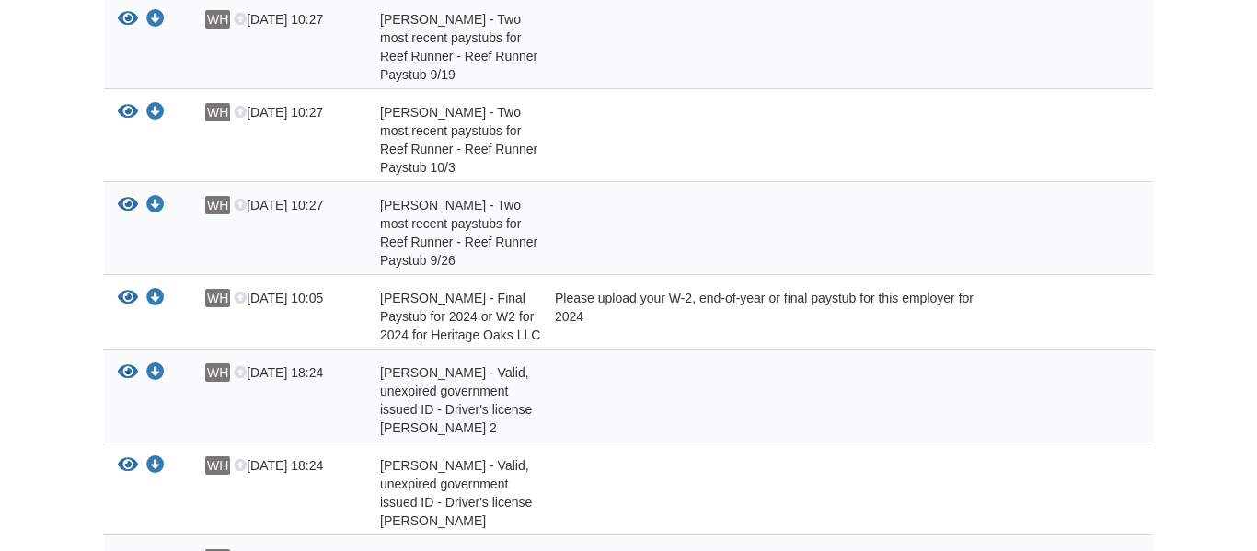
scroll to position [1697, 0]
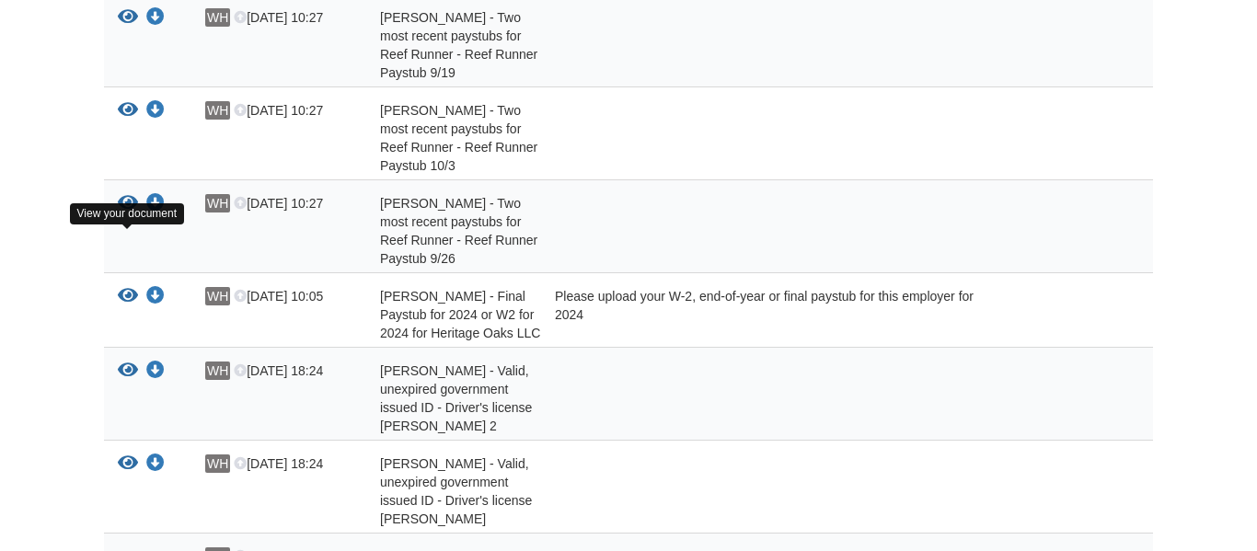
click at [133, 287] on icon "View Curtis Hickson - Final Paystub for 2024 or W2 for 2024 for Heritage Oaks L…" at bounding box center [128, 296] width 20 height 18
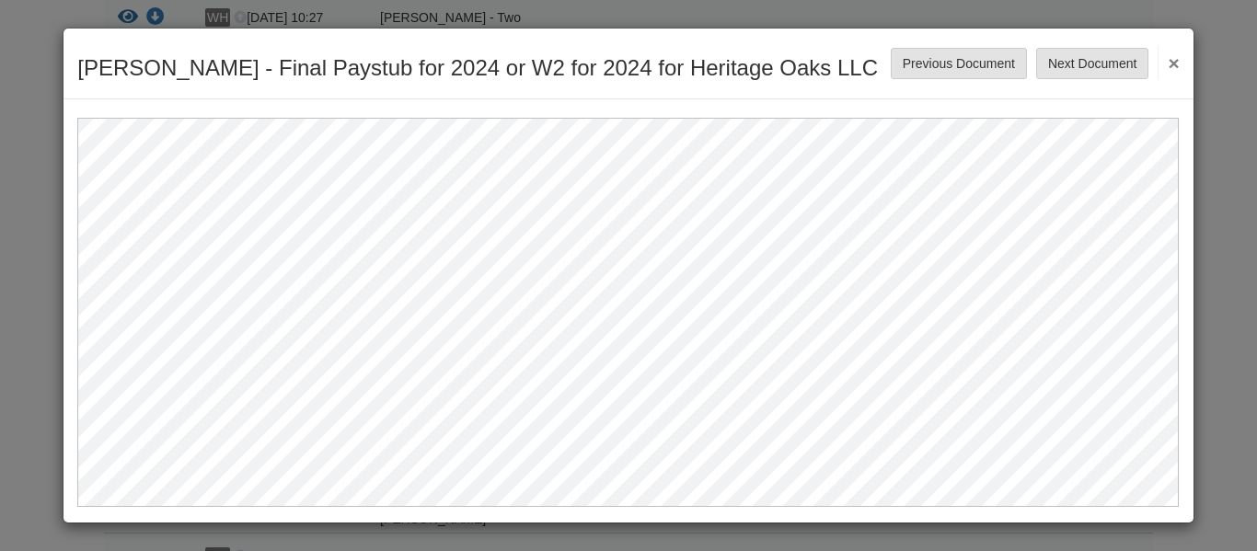
click at [1167, 70] on button "×" at bounding box center [1168, 62] width 21 height 33
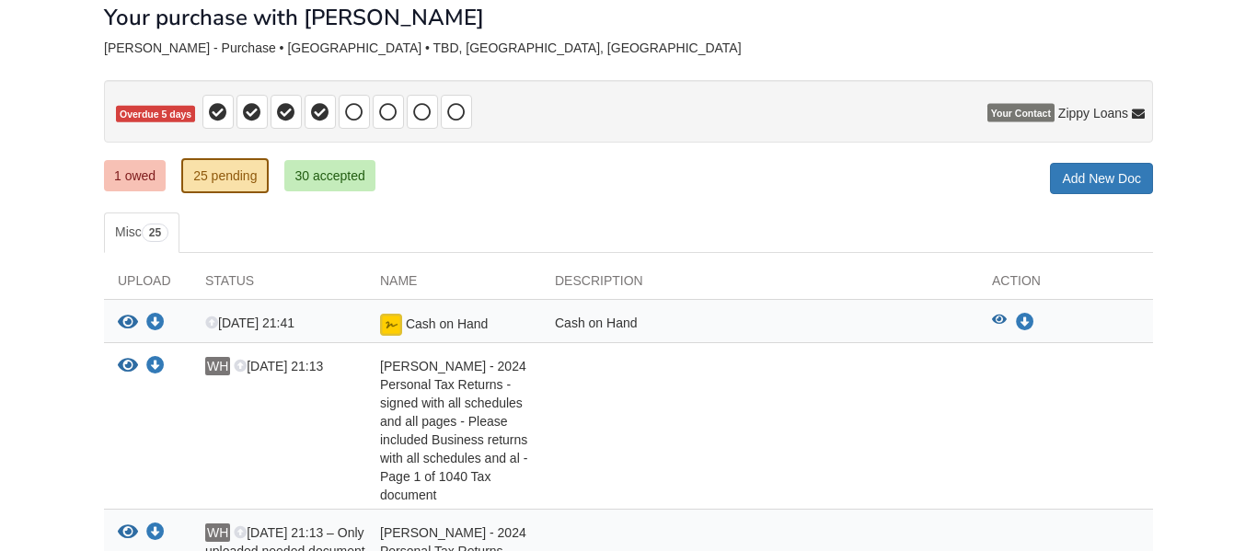
scroll to position [0, 0]
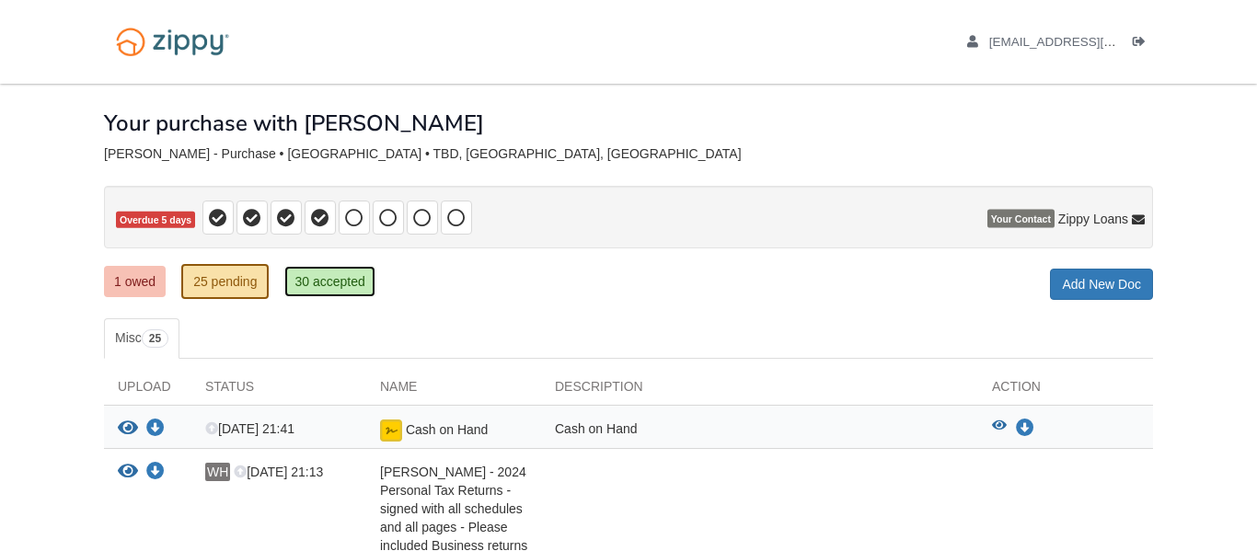
click at [322, 290] on link "30 accepted" at bounding box center [329, 281] width 90 height 31
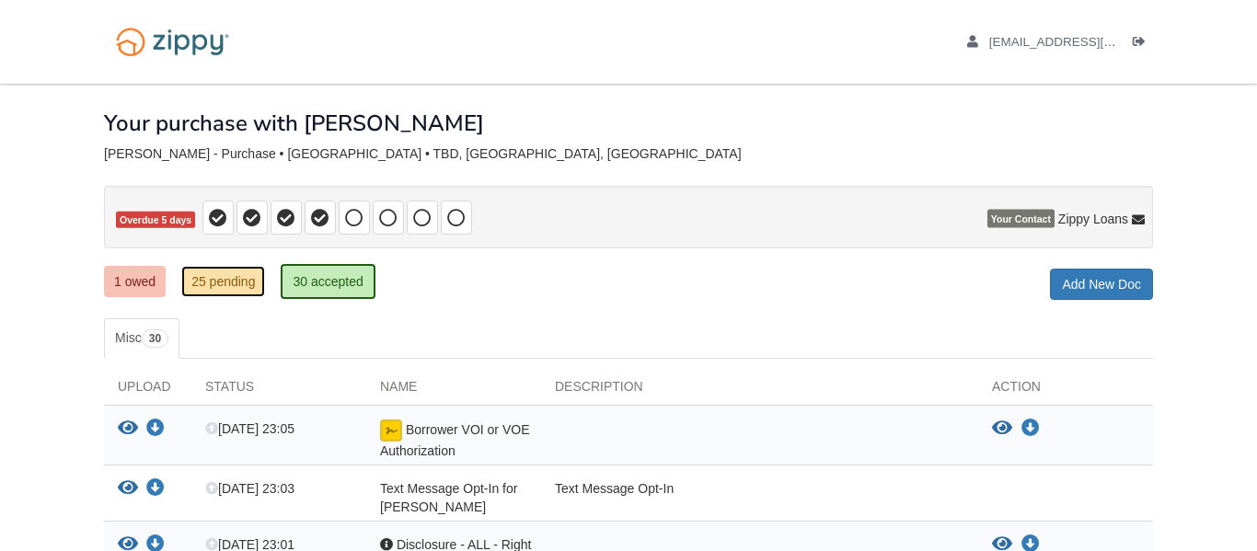
click at [224, 287] on link "25 pending" at bounding box center [223, 281] width 84 height 31
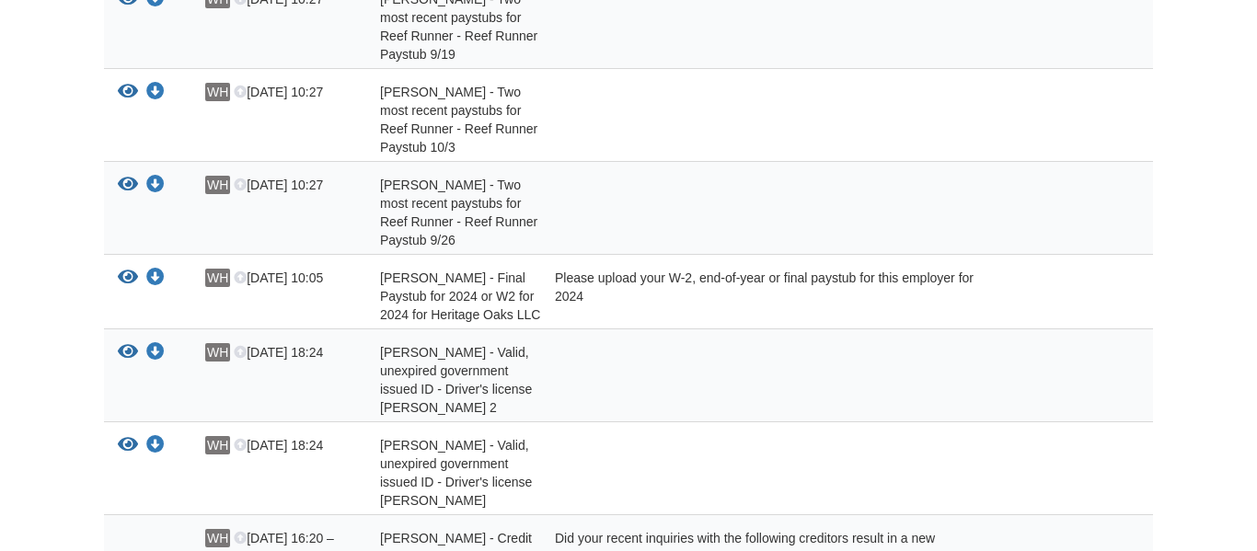
scroll to position [1717, 0]
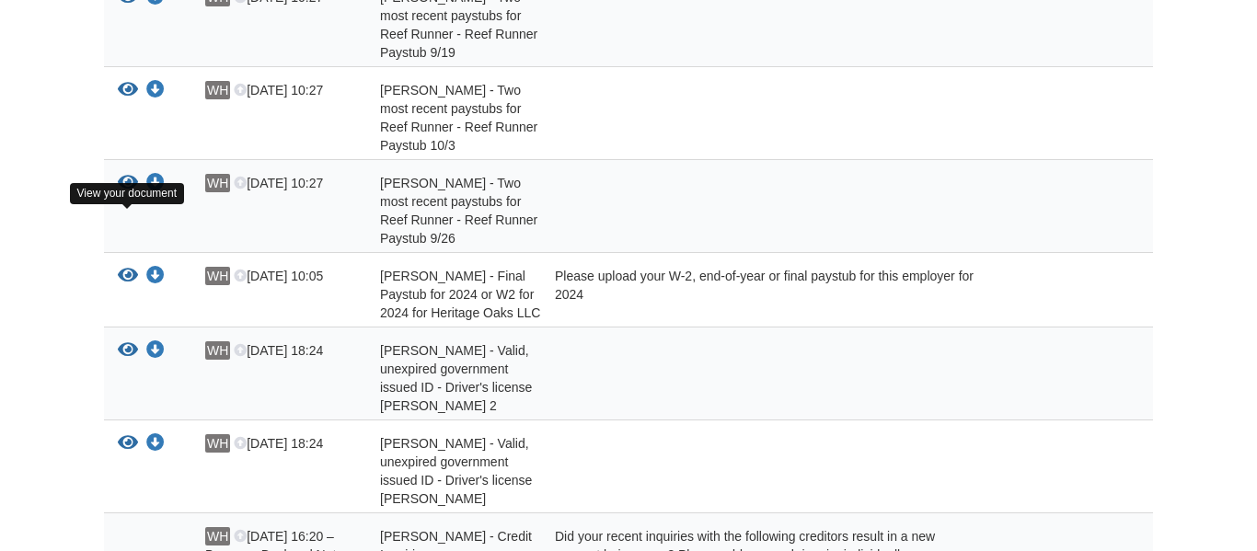
click at [127, 267] on icon "View Curtis Hickson - Final Paystub for 2024 or W2 for 2024 for Heritage Oaks L…" at bounding box center [128, 276] width 20 height 18
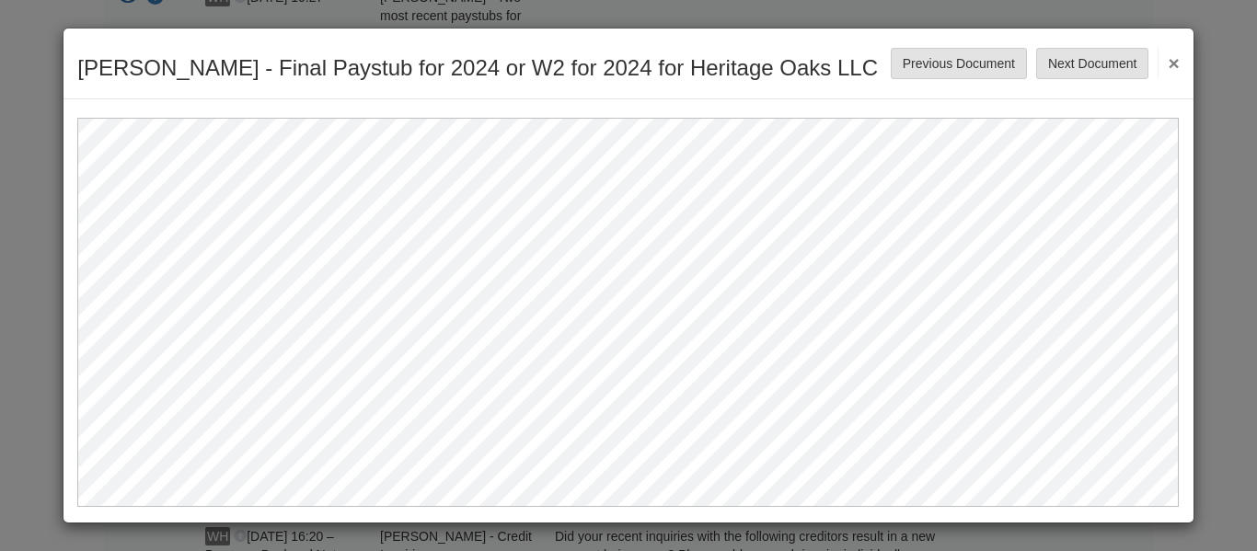
click at [1173, 64] on button "×" at bounding box center [1168, 62] width 21 height 33
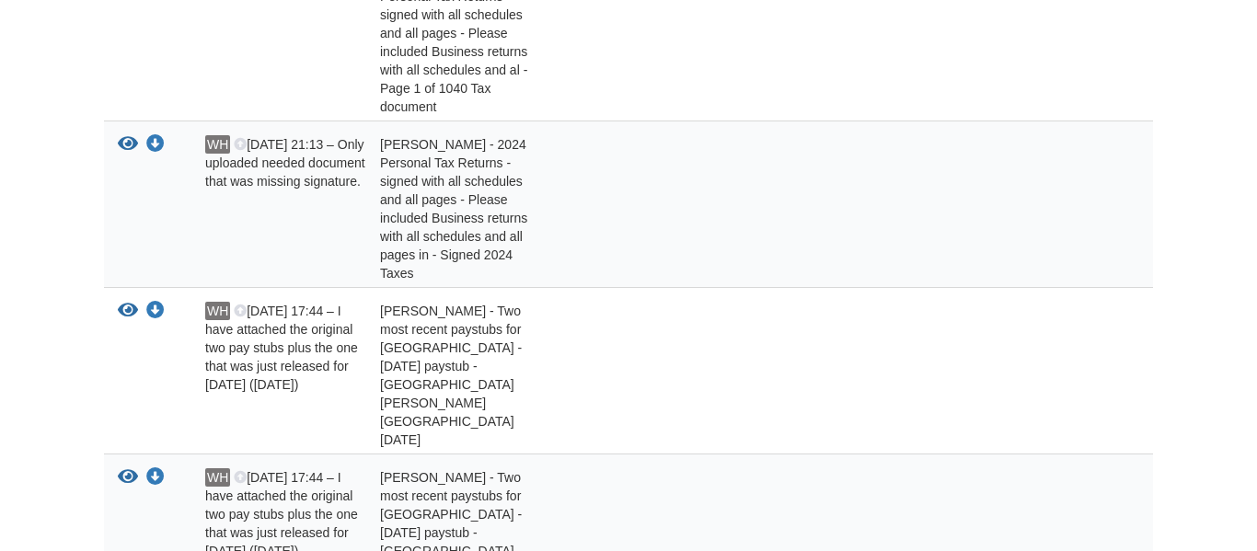
scroll to position [491, 0]
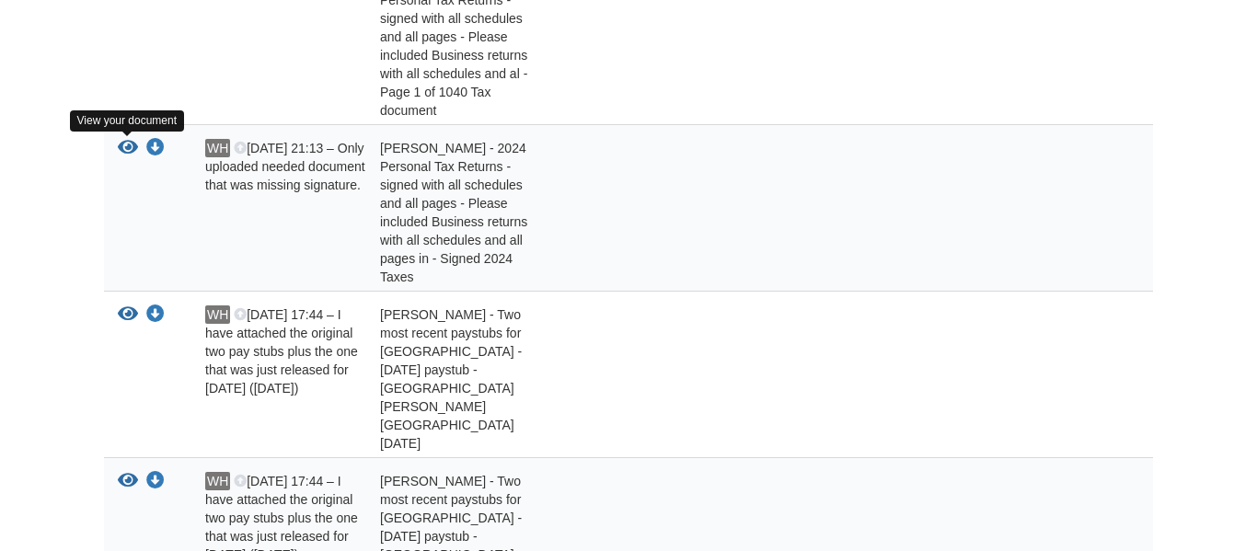
click at [131, 145] on icon "View Curtis Hickson - 2024 Personal Tax Returns - signed with all schedules and…" at bounding box center [128, 148] width 20 height 18
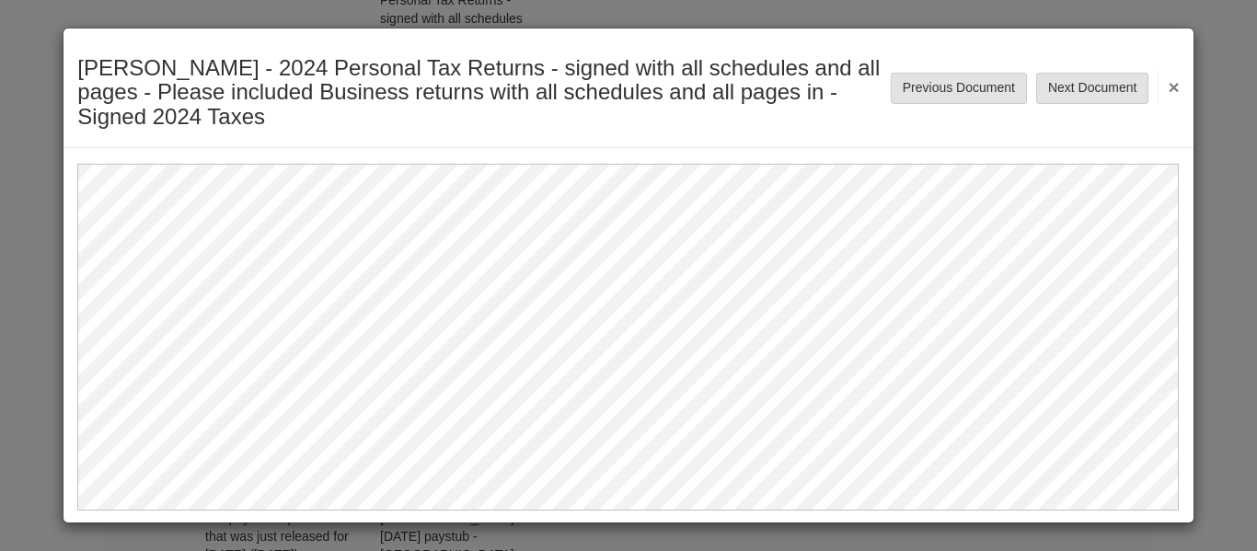
click at [1171, 91] on button "×" at bounding box center [1168, 87] width 21 height 33
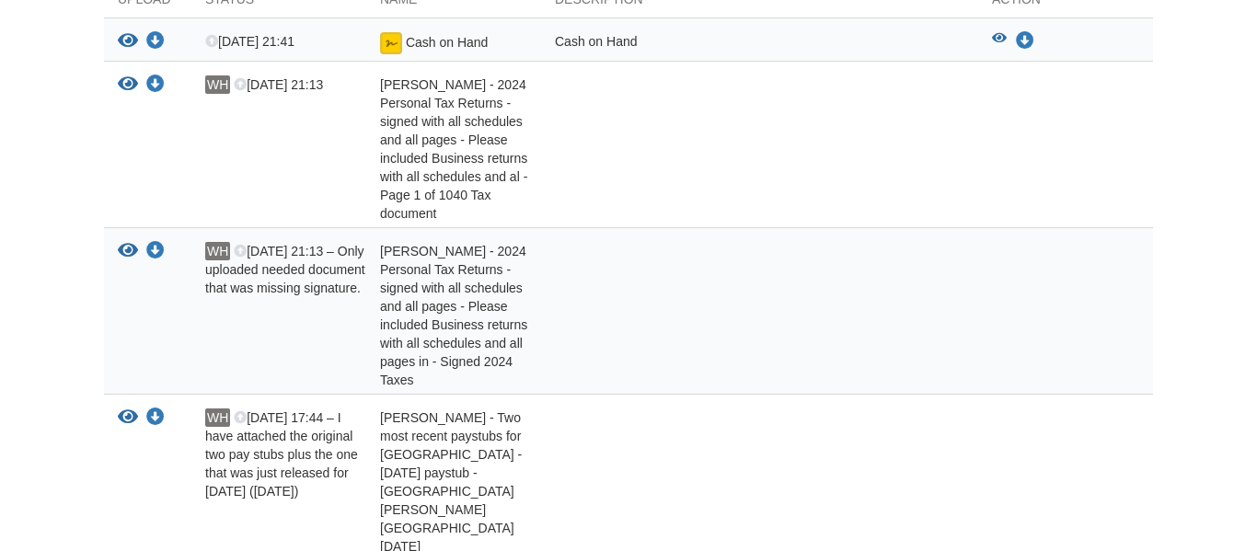
scroll to position [387, 0]
click at [125, 250] on icon "View Curtis Hickson - 2024 Personal Tax Returns - signed with all schedules and…" at bounding box center [128, 252] width 20 height 18
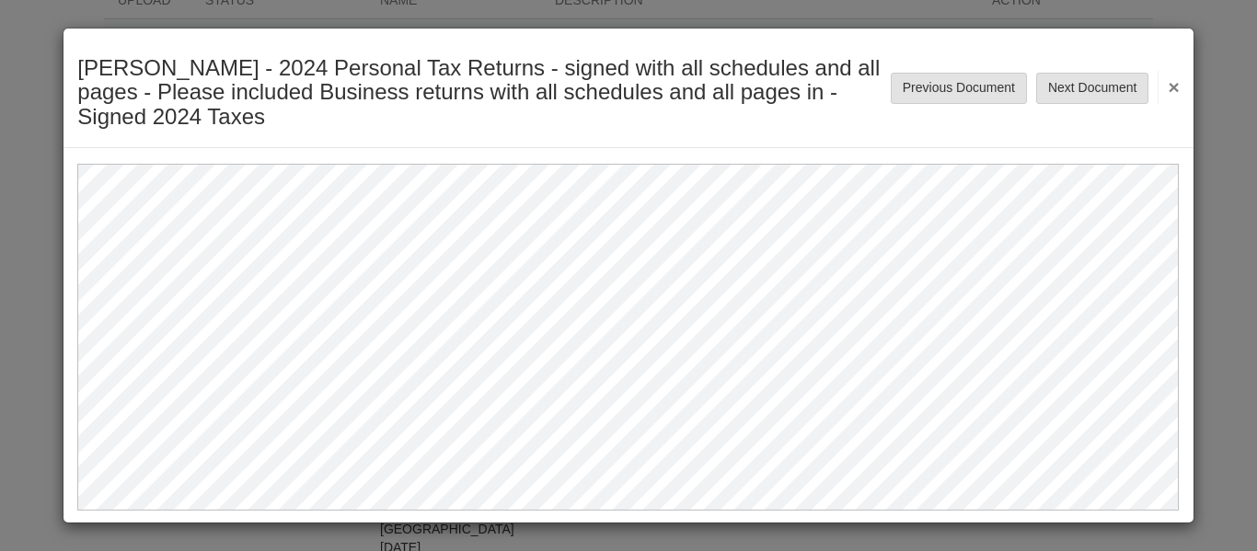
click at [1174, 84] on button "×" at bounding box center [1168, 87] width 21 height 33
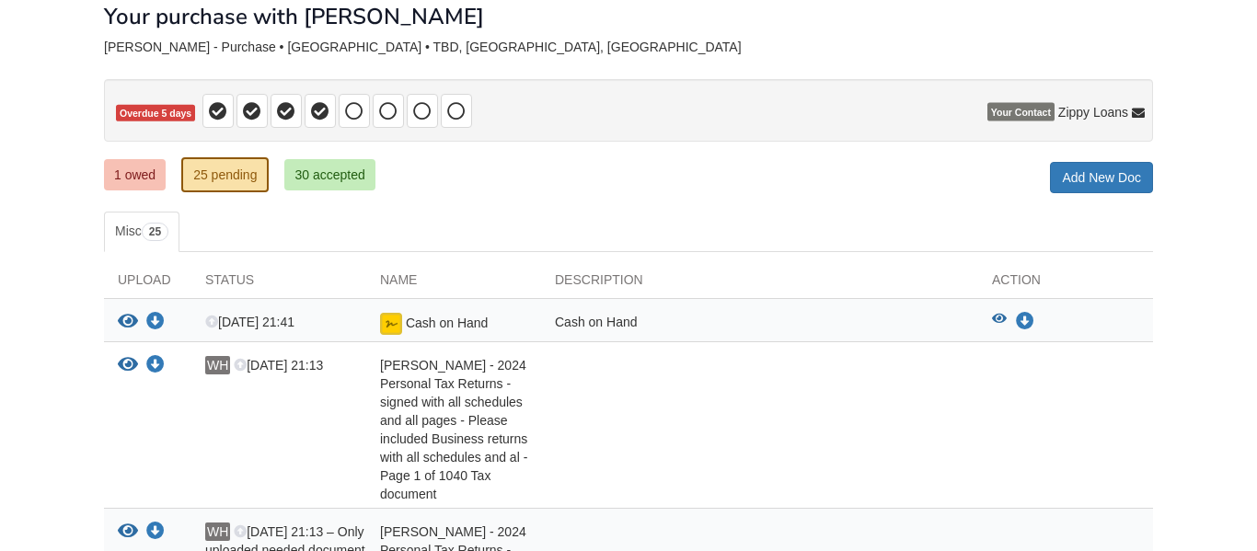
scroll to position [106, 0]
click at [136, 170] on link "1 owed" at bounding box center [135, 175] width 62 height 31
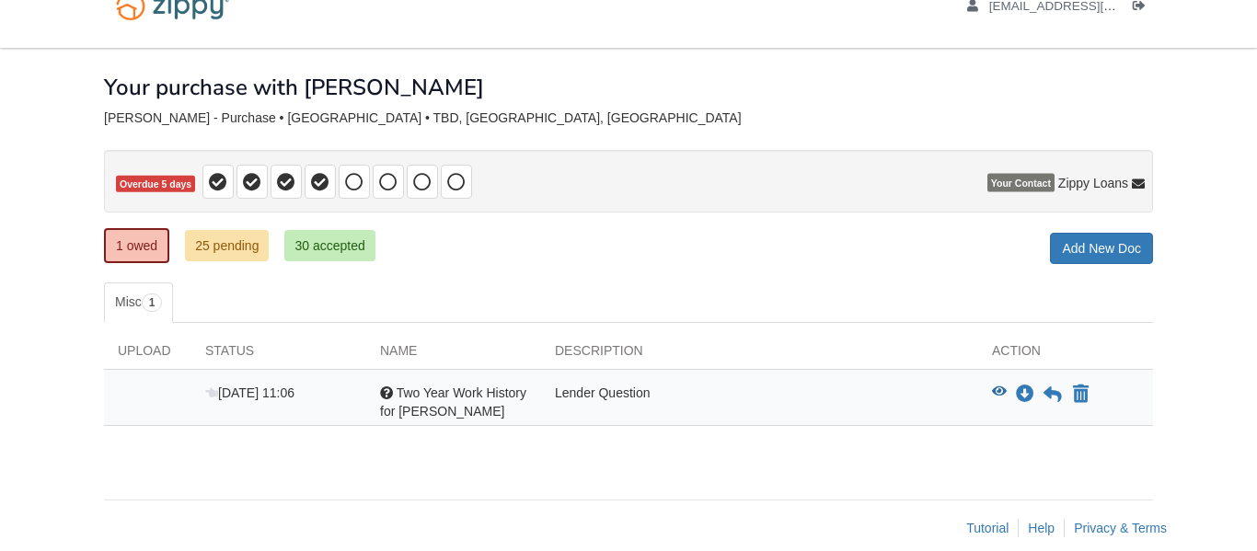
scroll to position [37, 0]
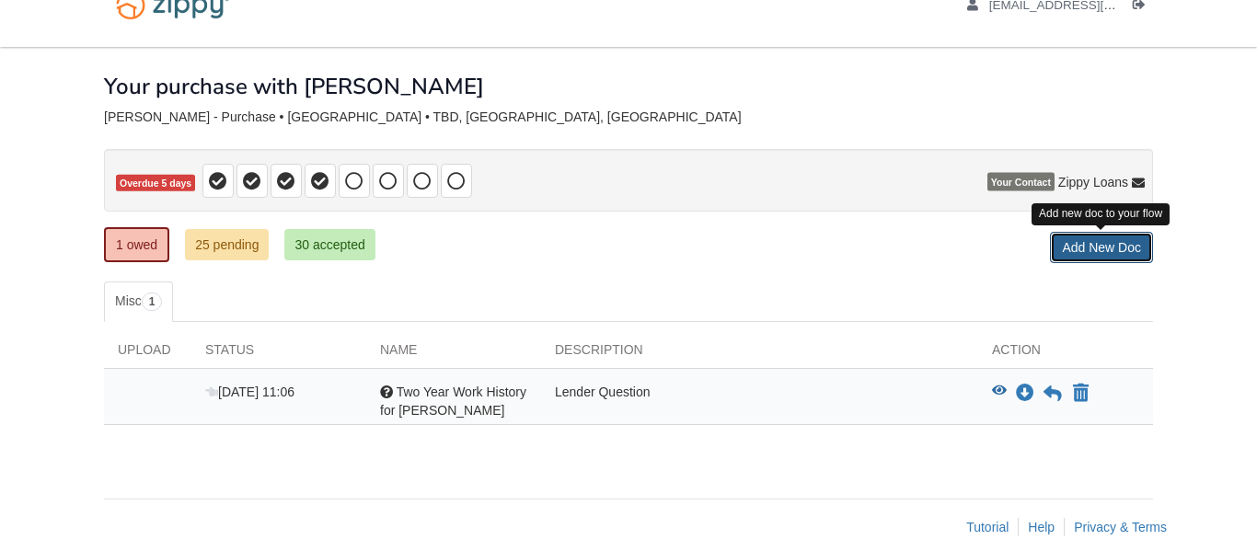
click at [1072, 259] on link "Add New Doc" at bounding box center [1101, 247] width 103 height 31
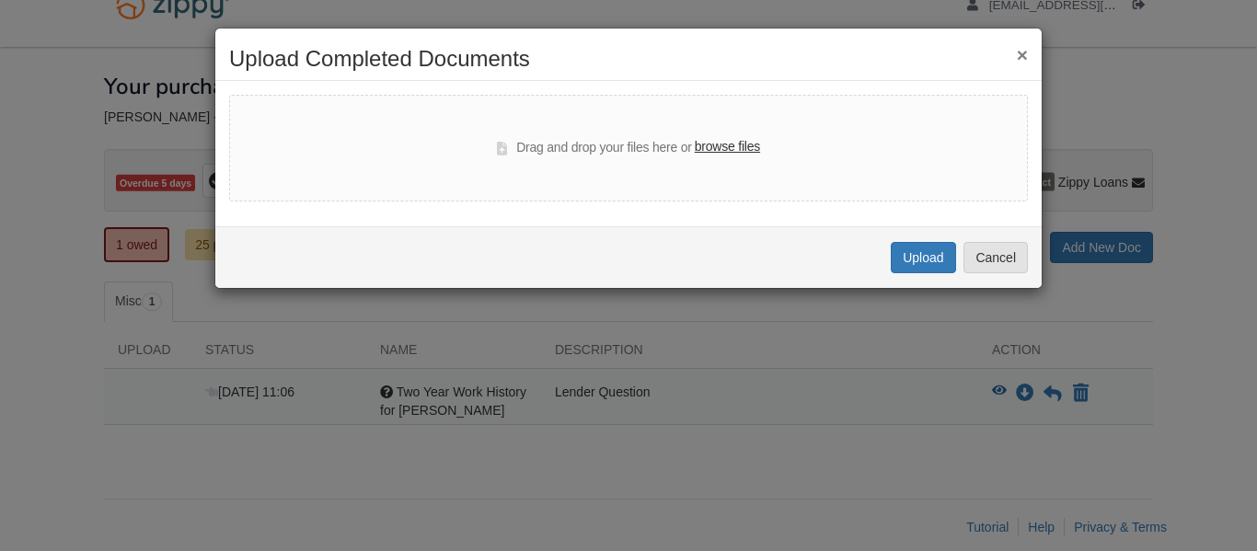
click at [745, 147] on label "browse files" at bounding box center [727, 147] width 65 height 20
click at [0, 0] on input "browse files" at bounding box center [0, 0] width 0 height 0
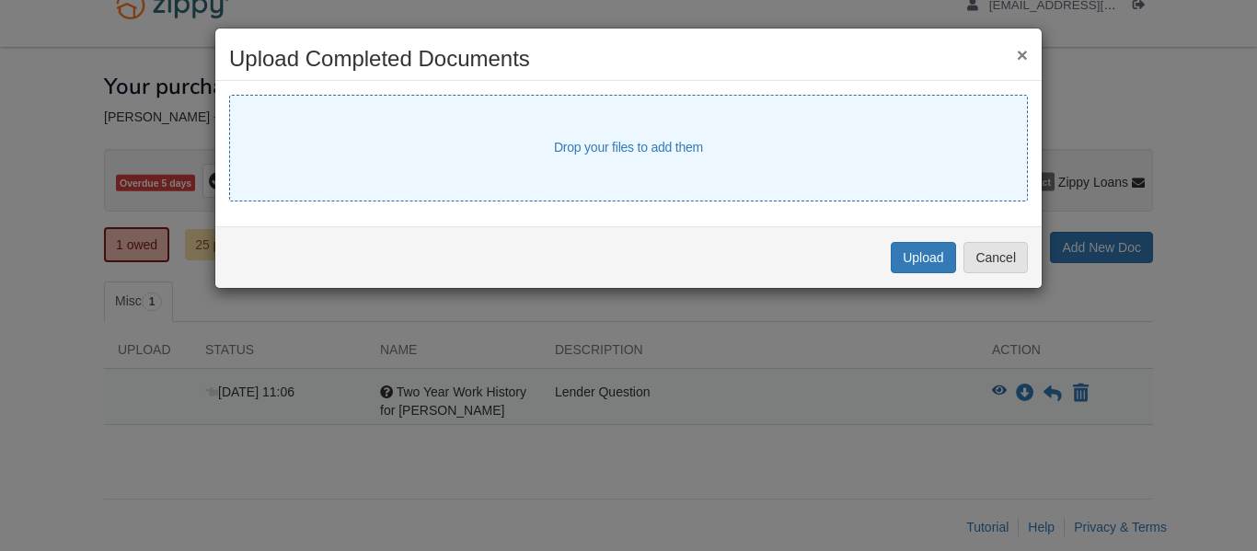
select select "****"
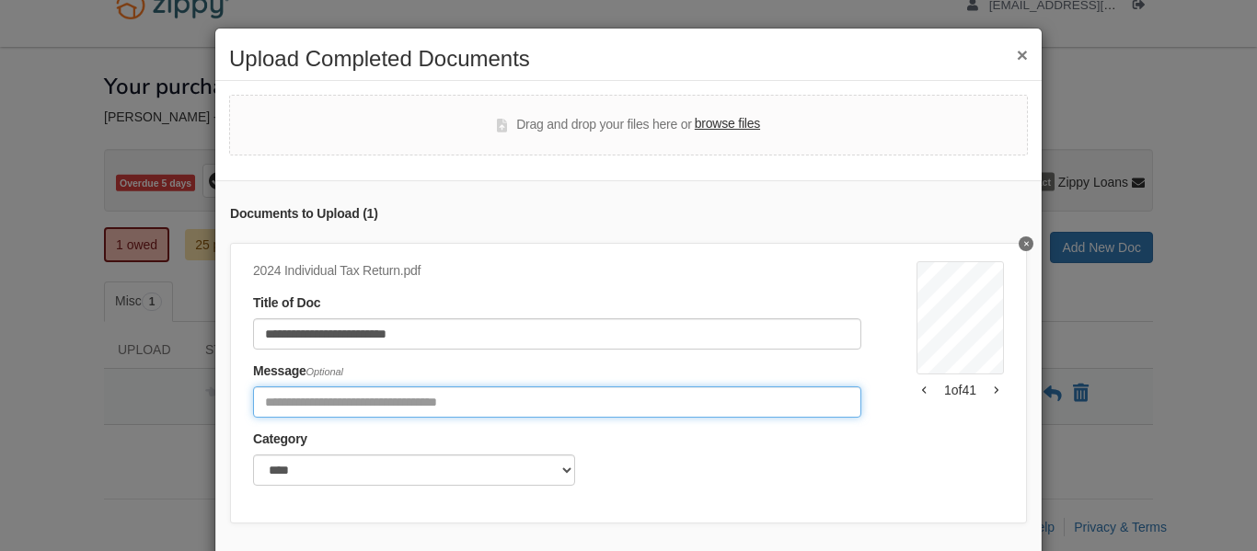
click at [582, 407] on input "Include any comments on this document" at bounding box center [557, 402] width 608 height 31
type input "**********"
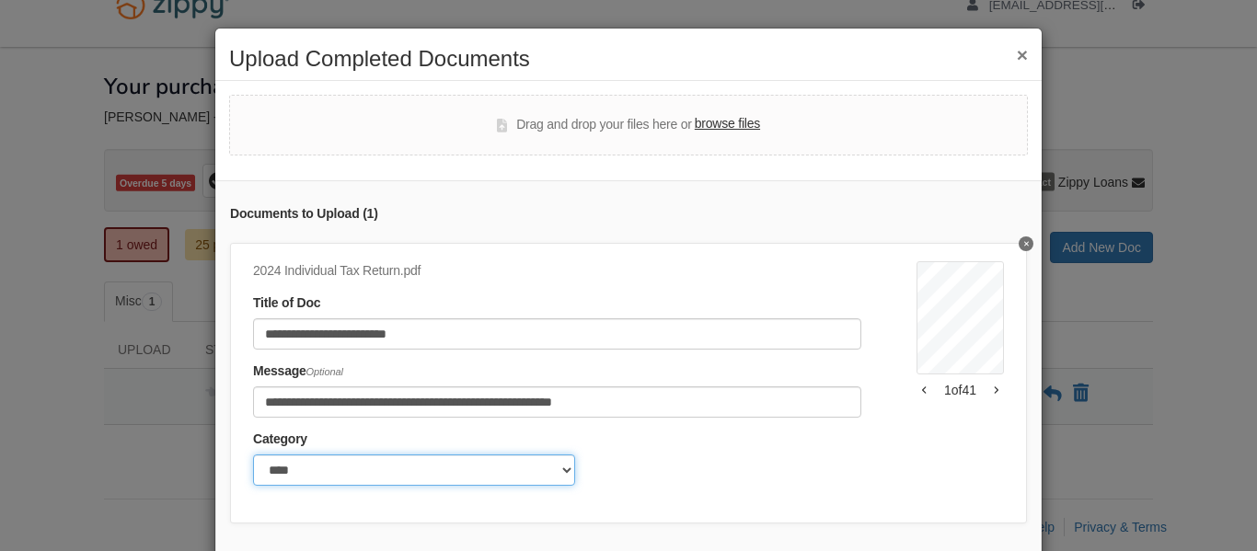
click at [556, 463] on select "******* ****" at bounding box center [414, 470] width 322 height 31
click at [553, 464] on select "******* ****" at bounding box center [414, 470] width 322 height 31
click at [616, 445] on div "Category ******* ****" at bounding box center [557, 458] width 608 height 56
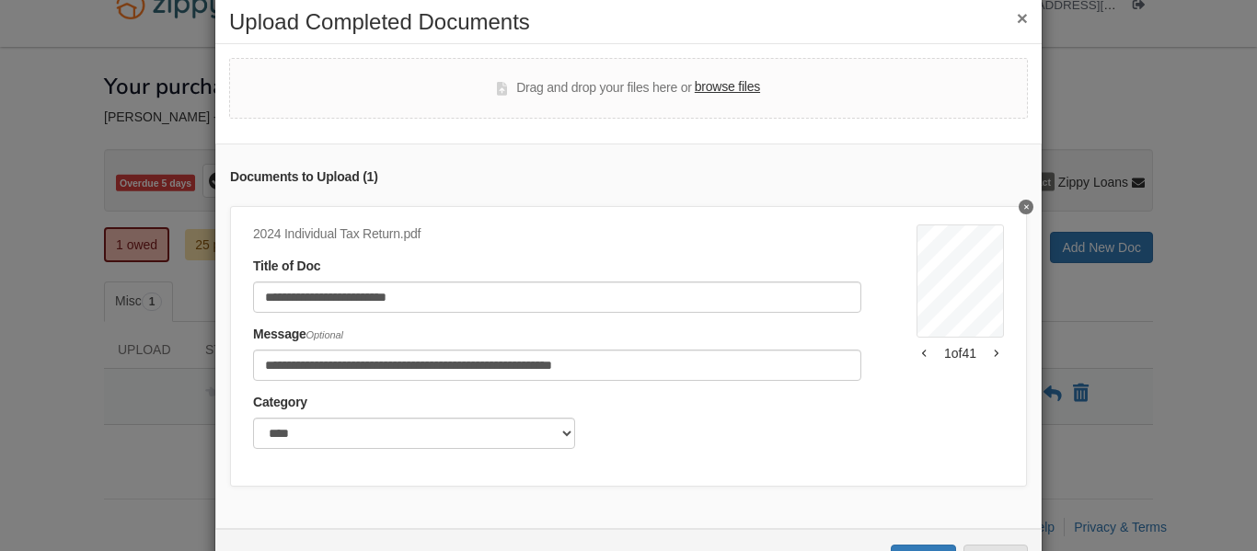
scroll to position [105, 0]
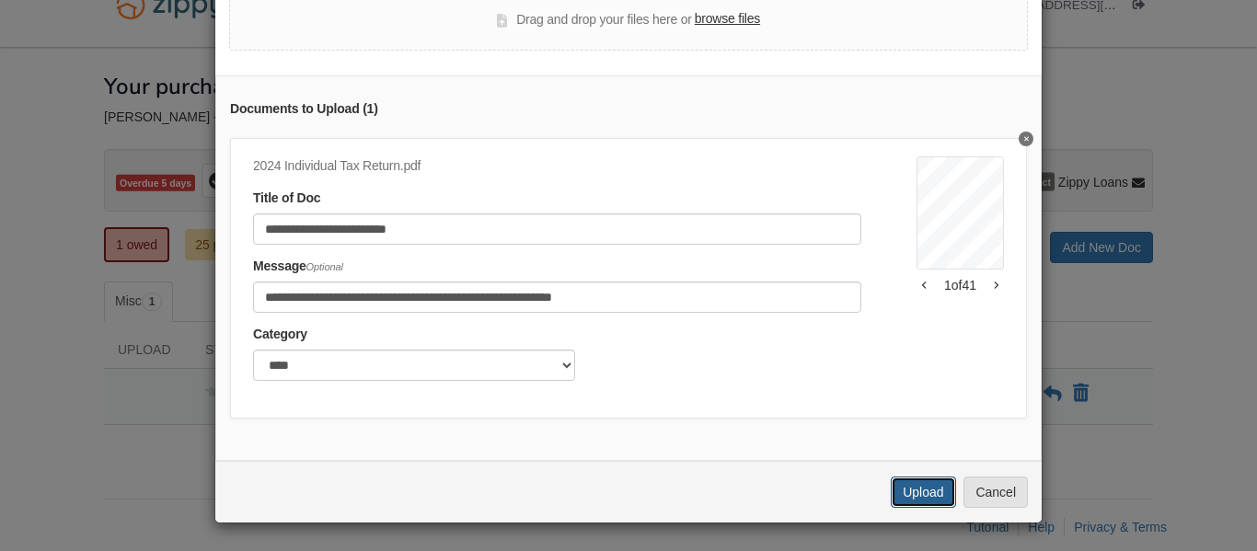
click at [918, 487] on button "Upload" at bounding box center [923, 492] width 64 height 31
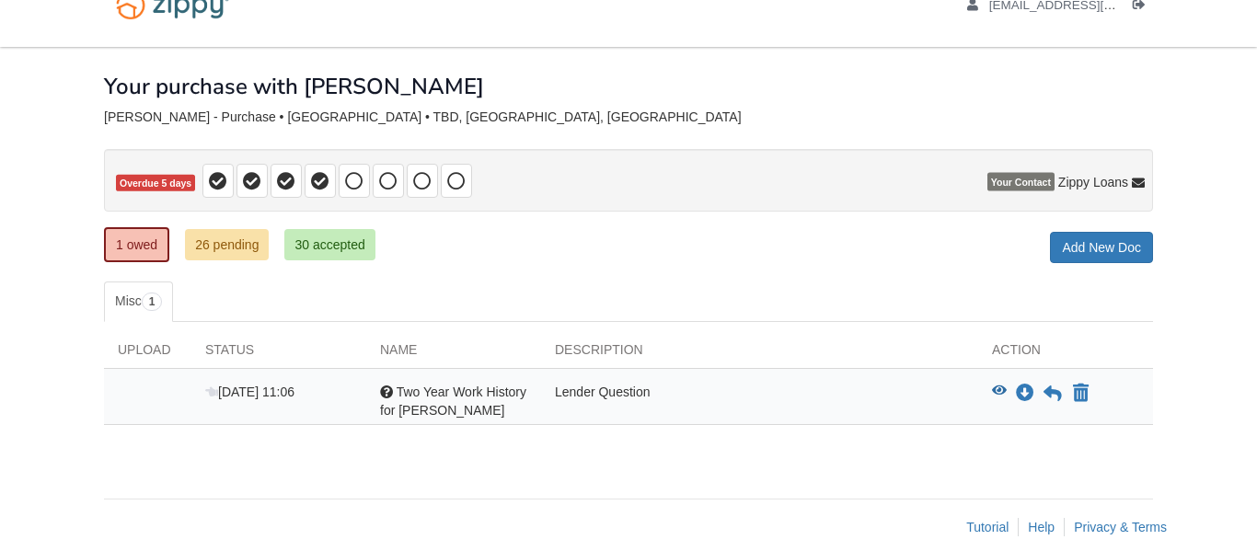
scroll to position [37, 0]
click at [1190, 316] on body "[EMAIL_ADDRESS][DOMAIN_NAME] Logout" at bounding box center [628, 268] width 1257 height 610
click at [1054, 396] on icon at bounding box center [1053, 394] width 18 height 18
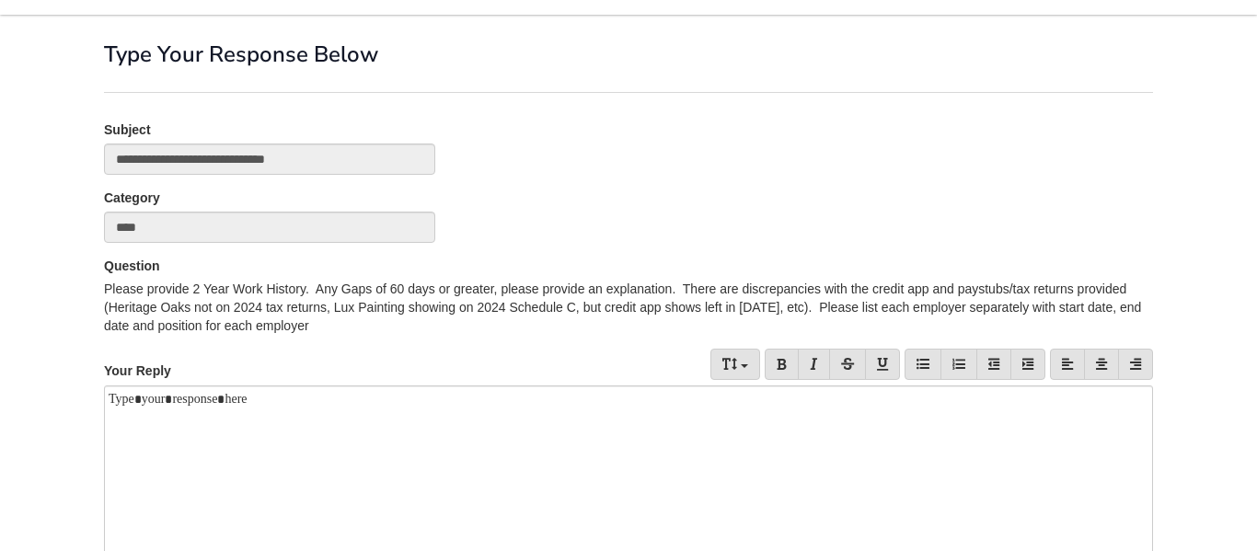
scroll to position [50, 0]
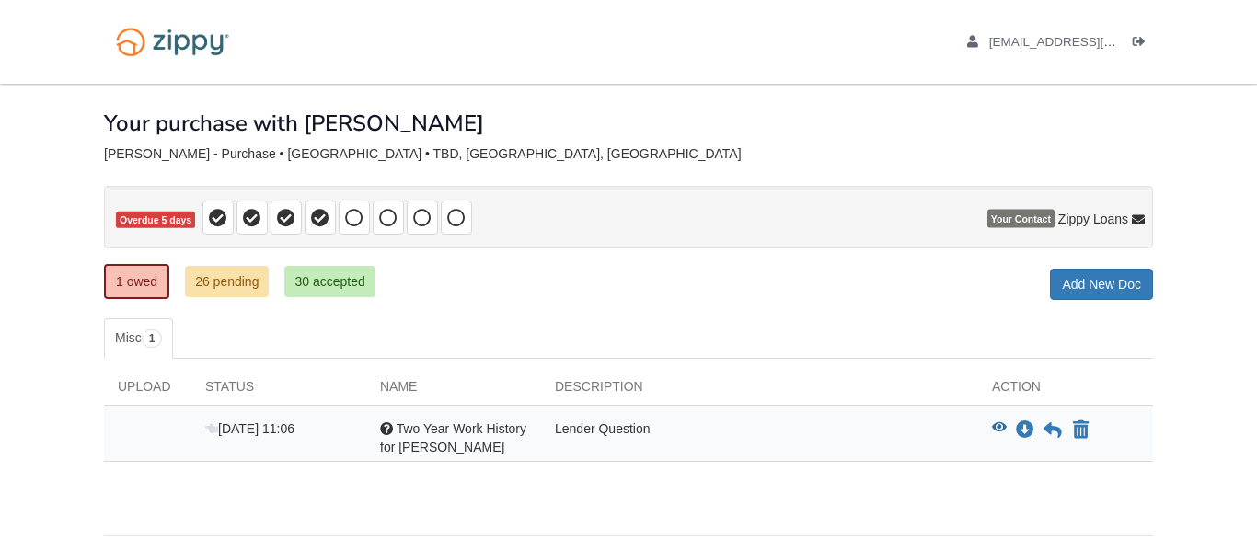
scroll to position [37, 0]
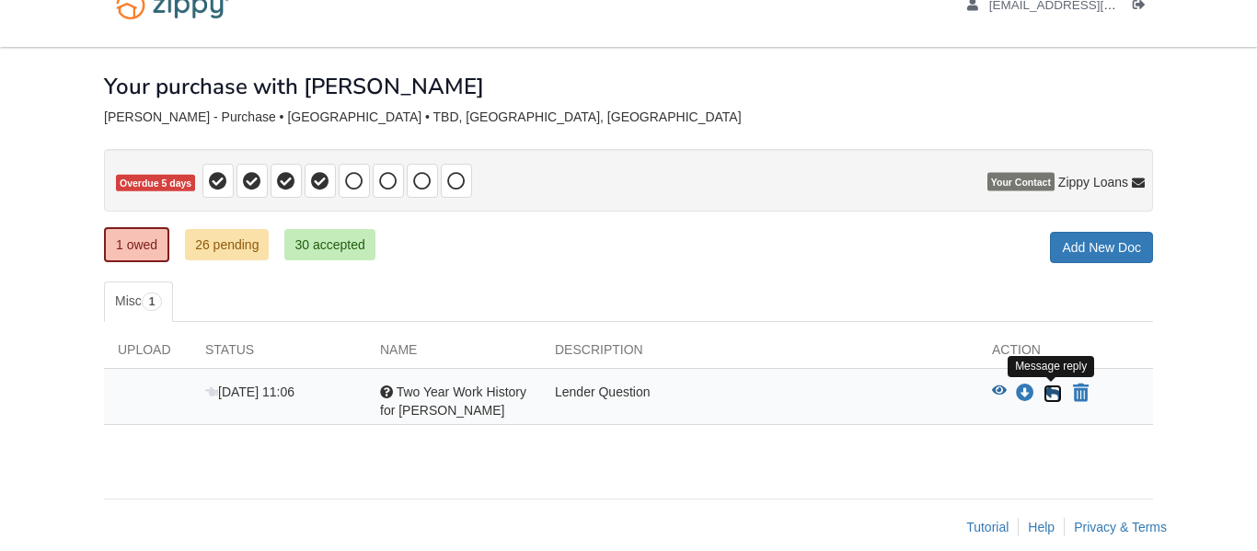
click at [1060, 398] on icon at bounding box center [1053, 394] width 18 height 18
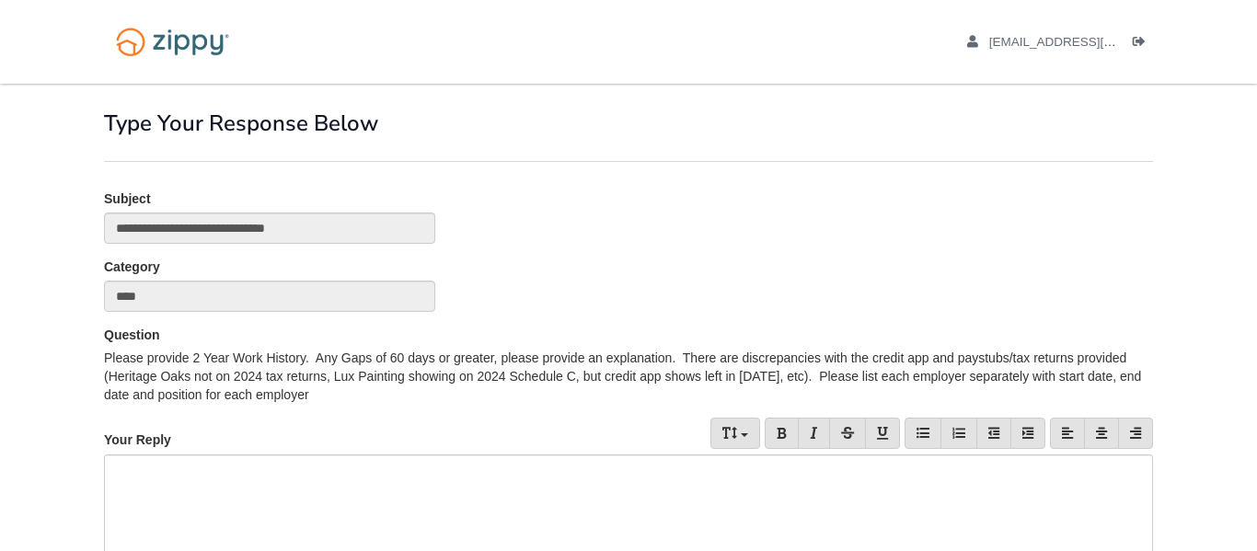
paste div
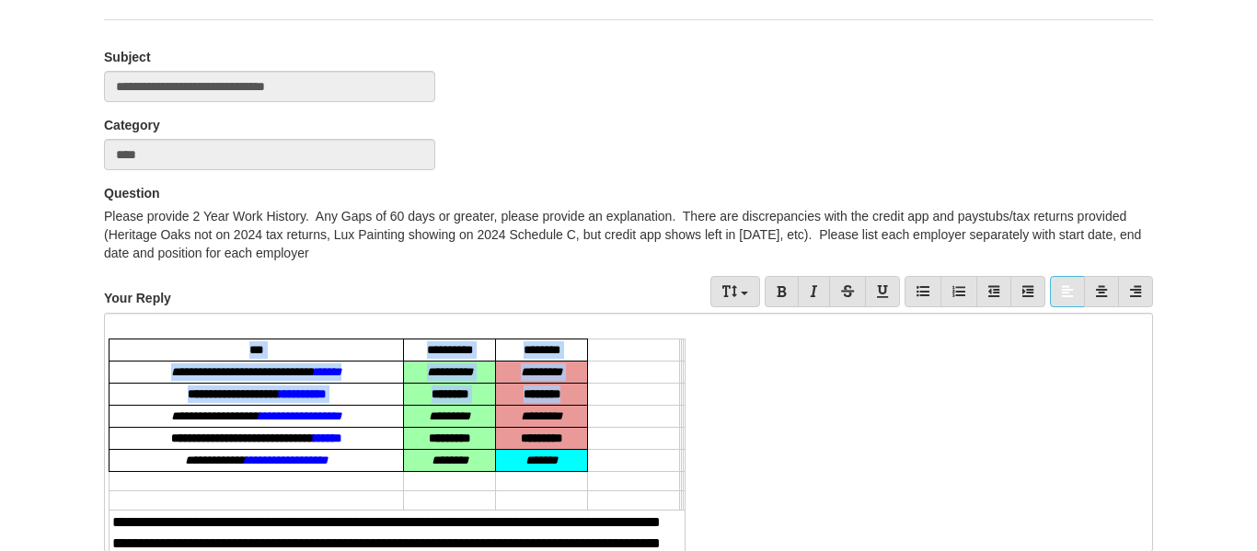
drag, startPoint x: 677, startPoint y: 384, endPoint x: 693, endPoint y: 401, distance: 24.1
click at [693, 401] on google-sheets-html-origin "**********" at bounding box center [629, 507] width 1040 height 336
click at [724, 424] on google-sheets-html-origin "**********" at bounding box center [629, 507] width 1040 height 336
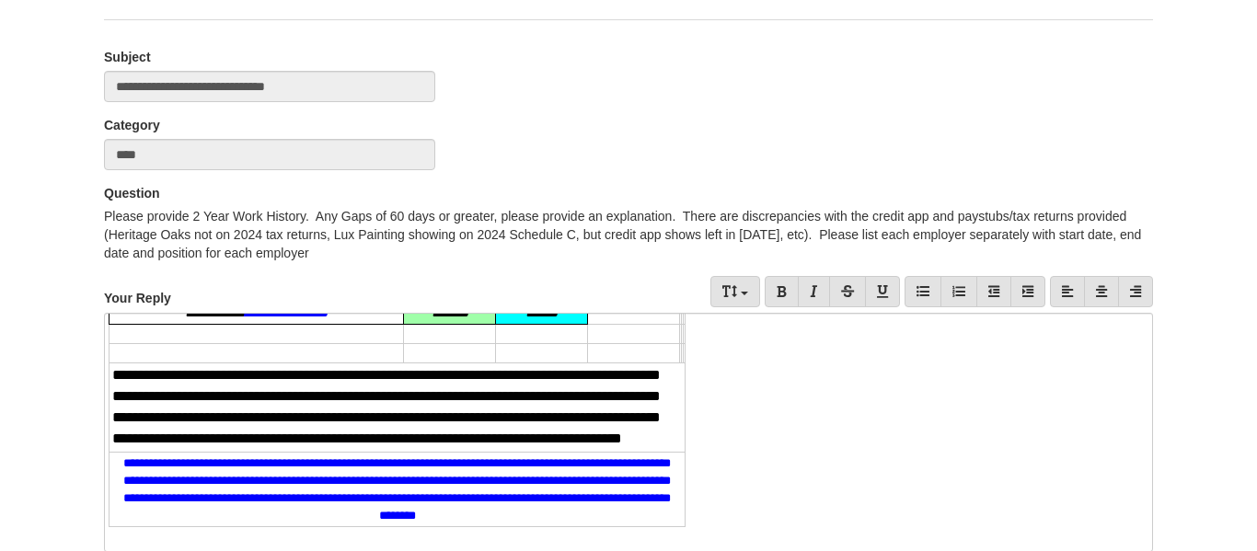
scroll to position [168, 0]
click at [550, 514] on td "**********" at bounding box center [398, 489] width 576 height 75
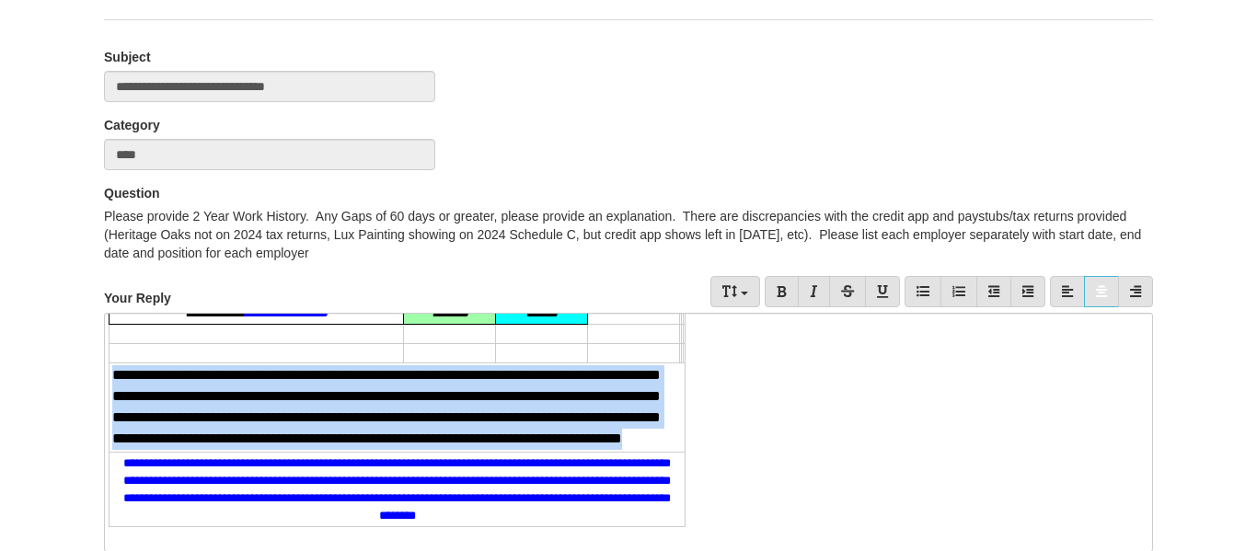
drag, startPoint x: 430, startPoint y: 433, endPoint x: 111, endPoint y: 349, distance: 329.3
click at [111, 364] on td "**********" at bounding box center [398, 408] width 576 height 88
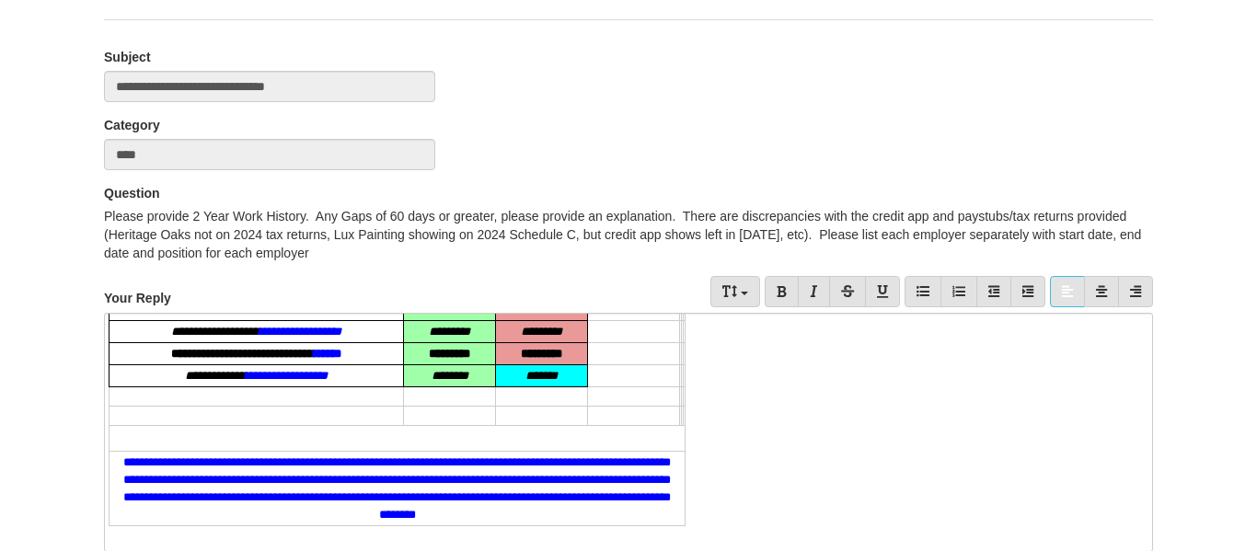
scroll to position [232, 0]
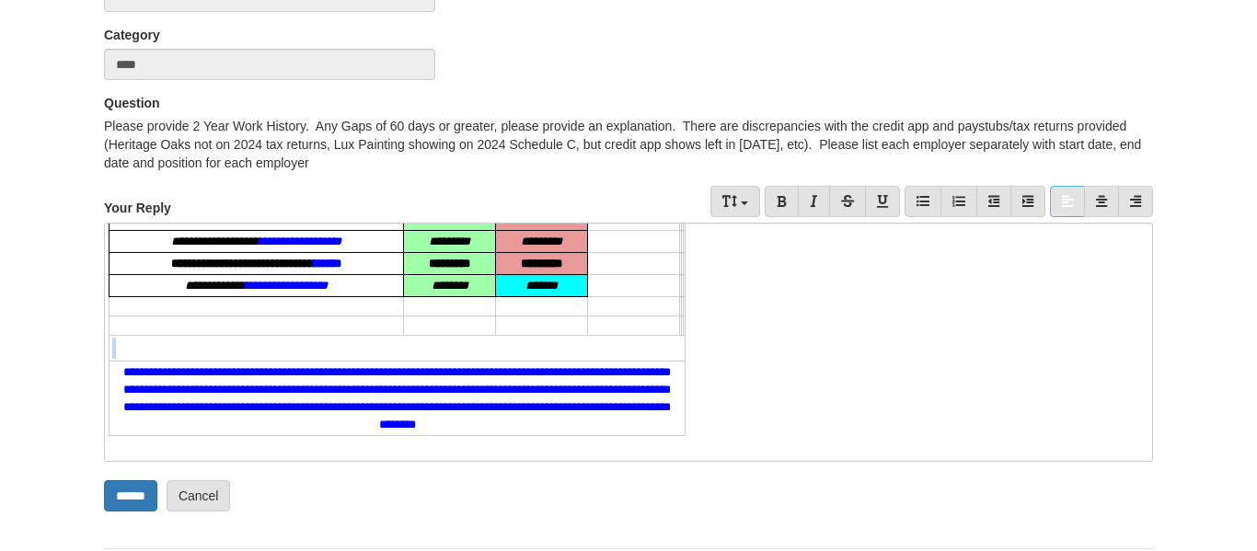
drag, startPoint x: 118, startPoint y: 357, endPoint x: 145, endPoint y: 323, distance: 43.8
click at [145, 323] on tbody "**********" at bounding box center [398, 301] width 576 height 272
click at [145, 314] on td at bounding box center [257, 306] width 295 height 19
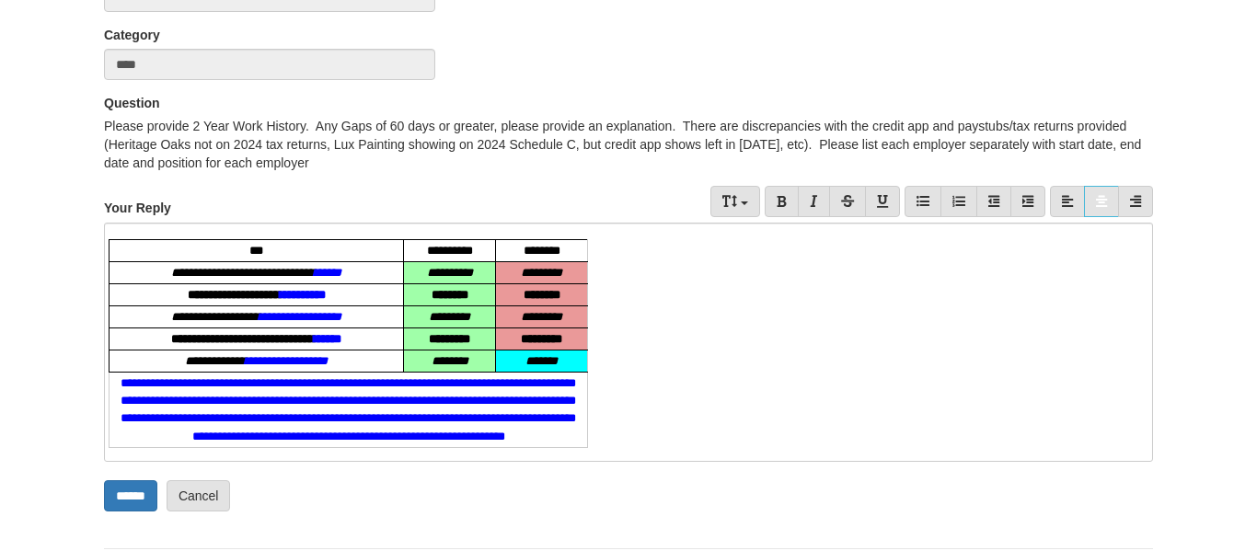
scroll to position [38, 0]
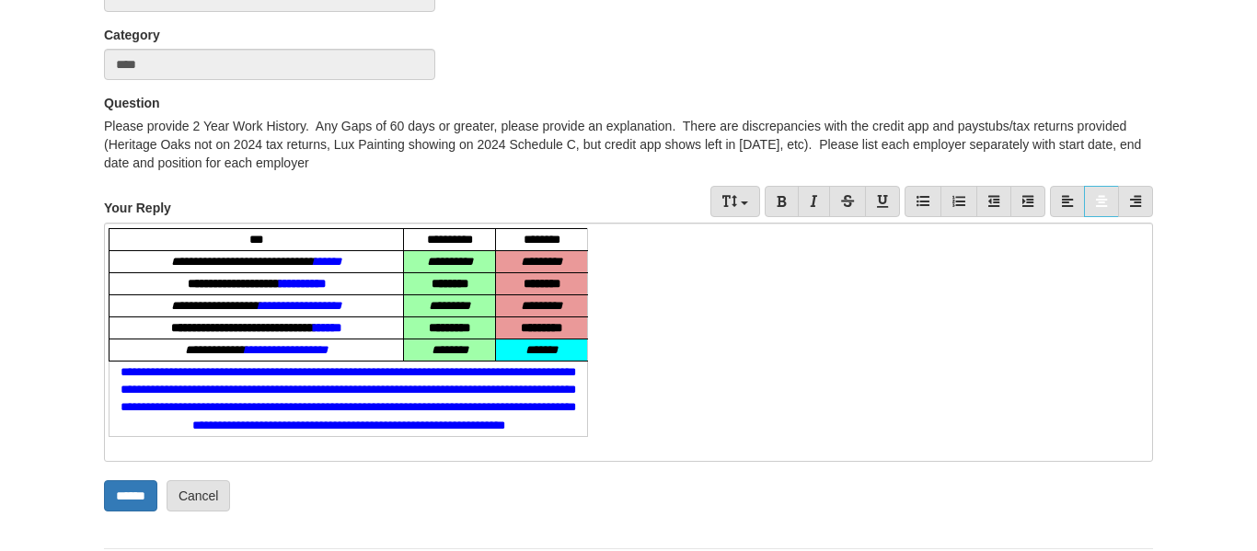
click at [376, 411] on td "**********" at bounding box center [349, 399] width 479 height 75
click at [263, 368] on td "**********" at bounding box center [349, 399] width 479 height 75
click at [625, 416] on google-sheets-html-origin "**********" at bounding box center [629, 332] width 1040 height 208
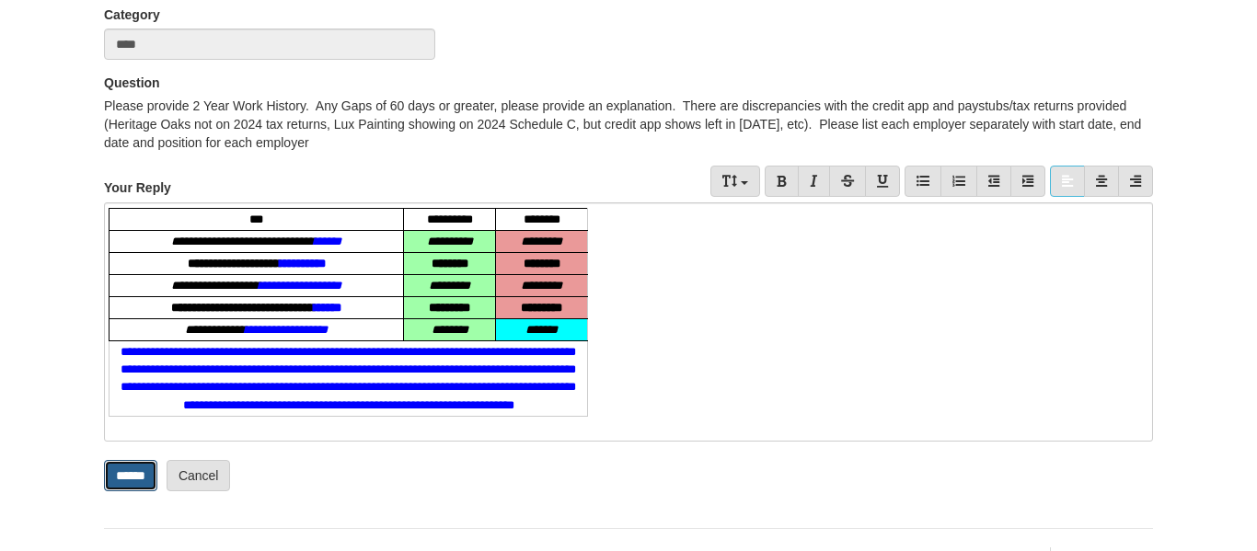
click at [133, 488] on input "******" at bounding box center [130, 475] width 53 height 31
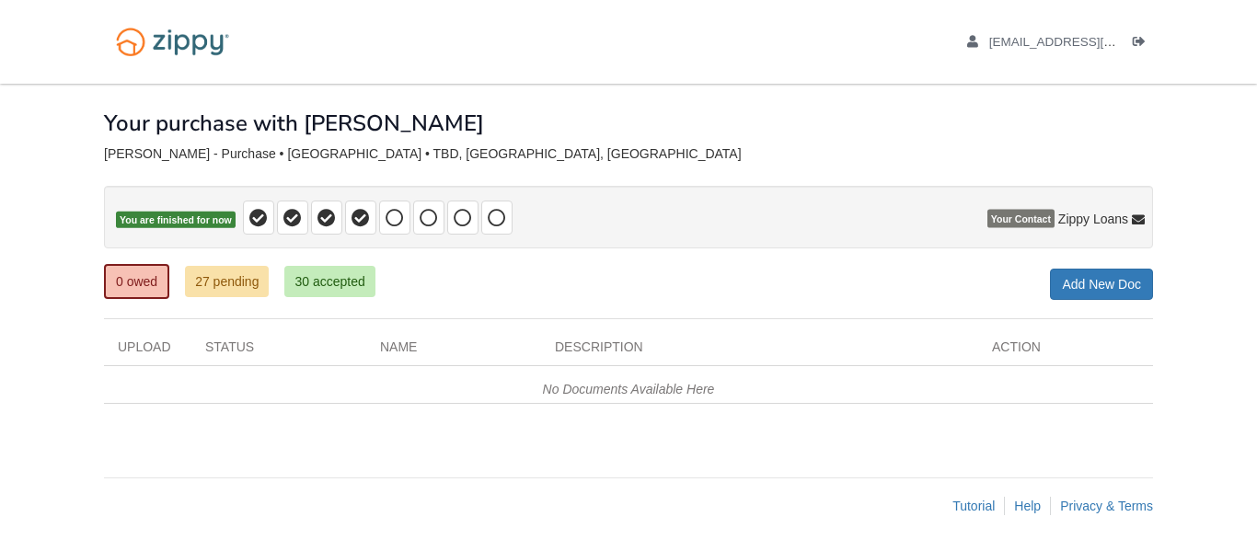
scroll to position [1, 0]
click at [560, 145] on div "[PERSON_NAME] - Purchase • [GEOGRAPHIC_DATA] • TBD, [GEOGRAPHIC_DATA], [GEOGRAP…" at bounding box center [628, 153] width 1049 height 16
